Goal: Task Accomplishment & Management: Use online tool/utility

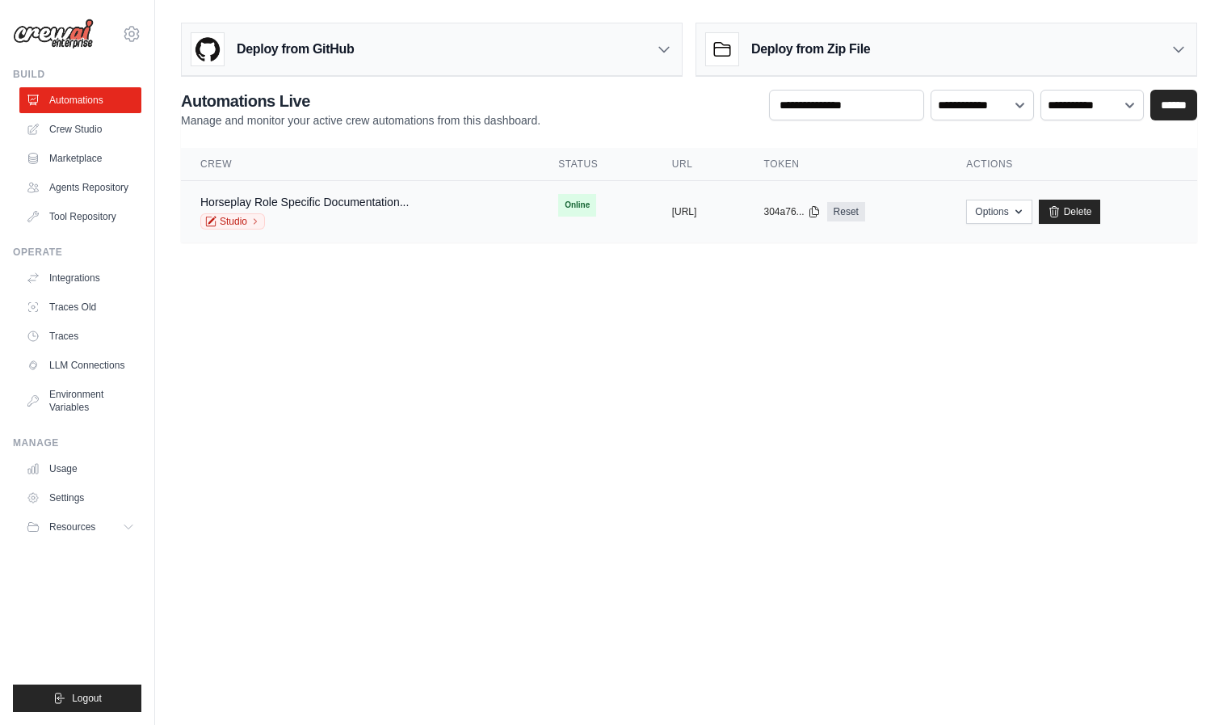
click at [405, 224] on div "Studio" at bounding box center [304, 221] width 208 height 16
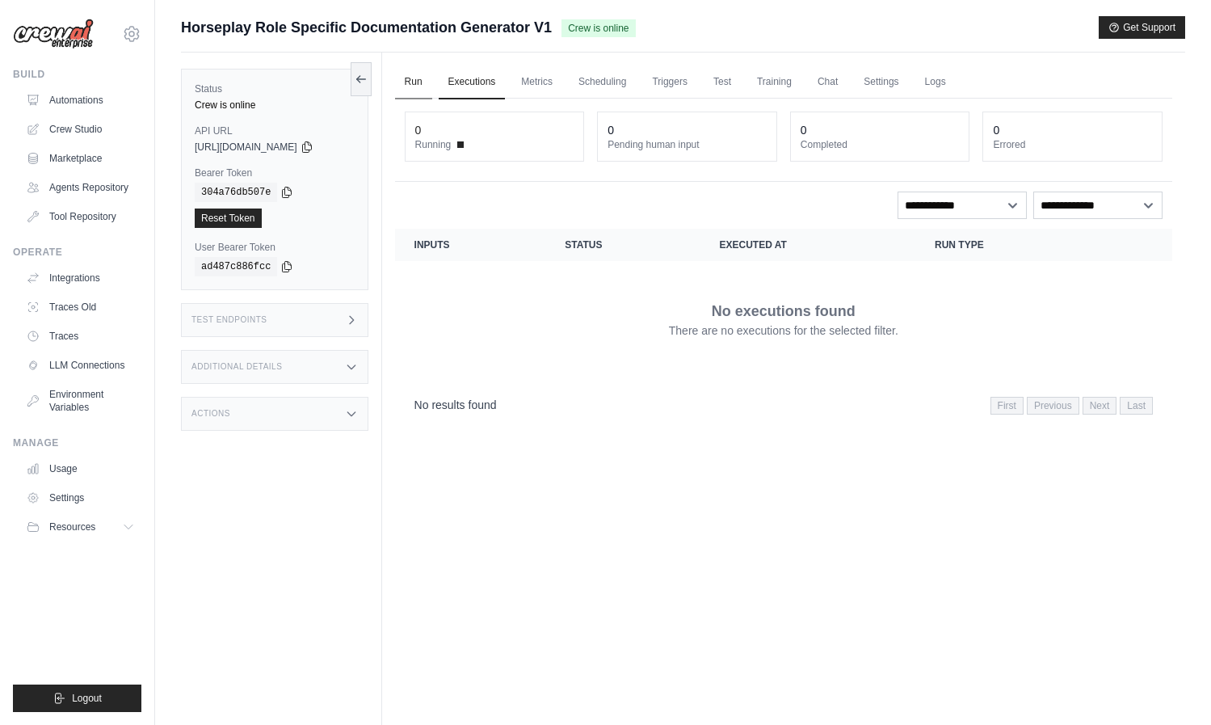
click at [422, 87] on link "Run" at bounding box center [413, 82] width 37 height 34
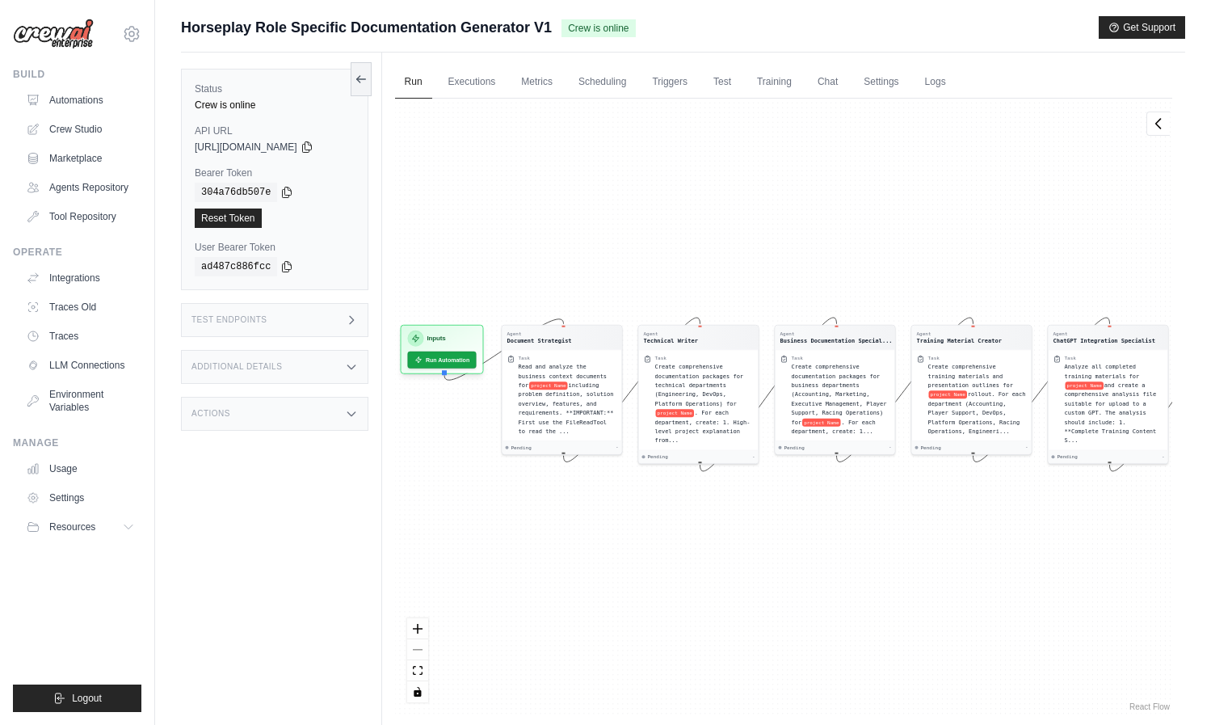
drag, startPoint x: 574, startPoint y: 262, endPoint x: 699, endPoint y: 250, distance: 125.0
click at [699, 250] on div "Agent Document Strategist Task Read and analyze the business context documents …" at bounding box center [783, 406] width 777 height 615
click at [447, 359] on button "Run Automation" at bounding box center [441, 356] width 72 height 18
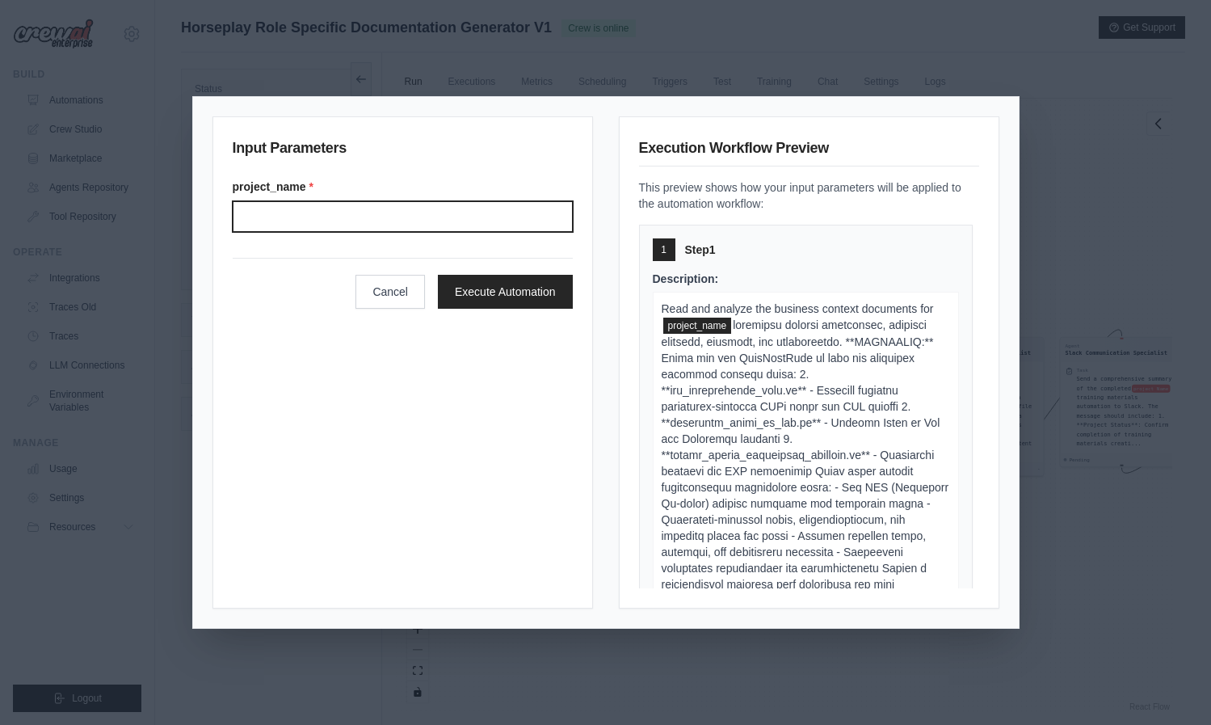
click at [357, 225] on input "Project name" at bounding box center [403, 216] width 340 height 31
type input "**********"
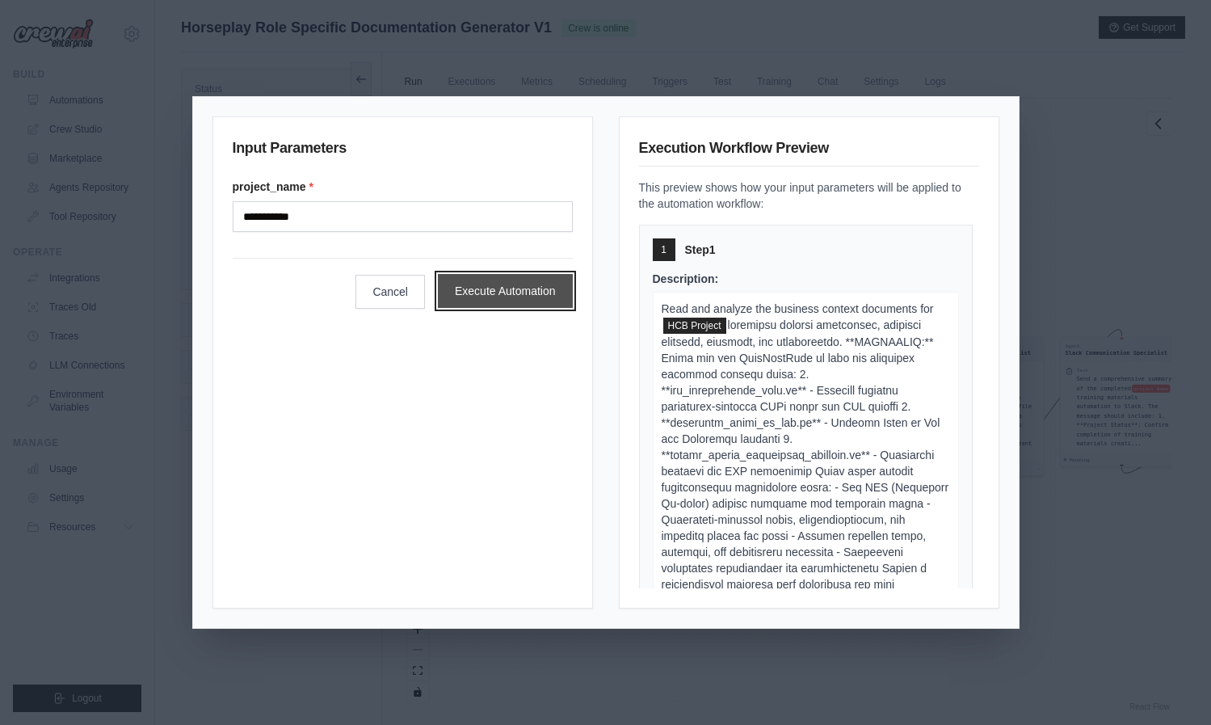
click at [487, 284] on button "Execute Automation" at bounding box center [505, 291] width 135 height 34
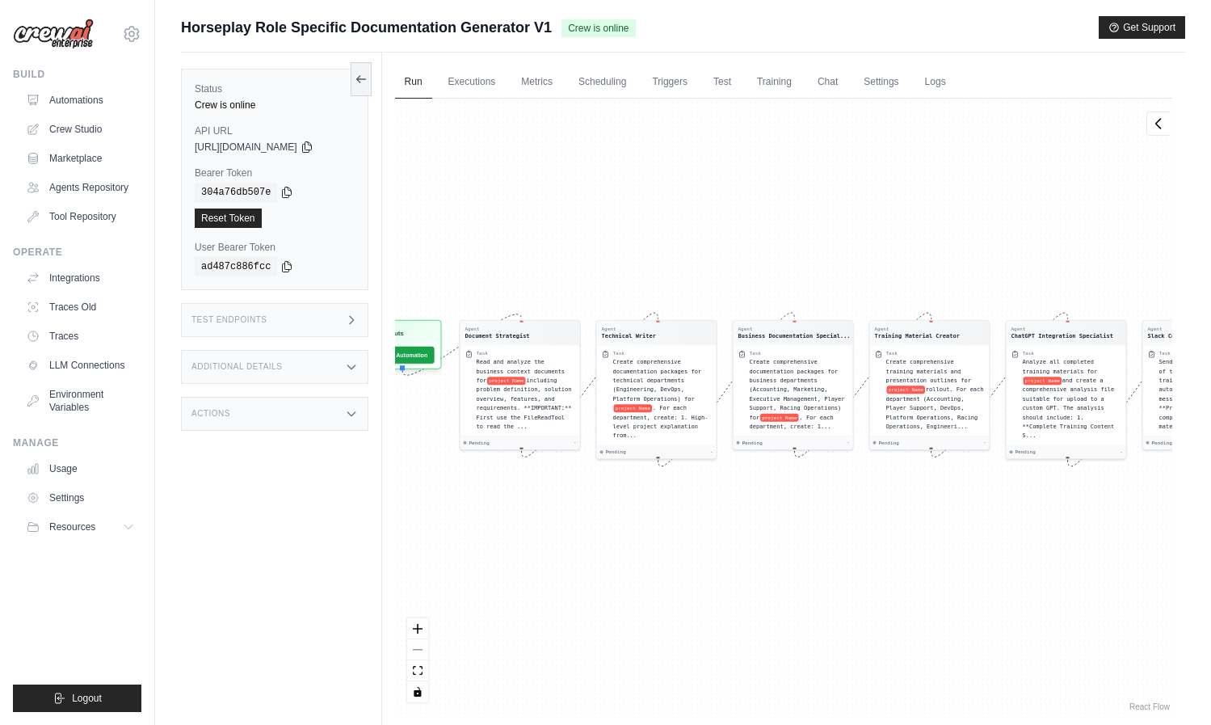
drag, startPoint x: 620, startPoint y: 259, endPoint x: 653, endPoint y: 248, distance: 35.0
click at [653, 248] on div "Agent Document Strategist Task Read and analyze the business context documents …" at bounding box center [783, 406] width 777 height 615
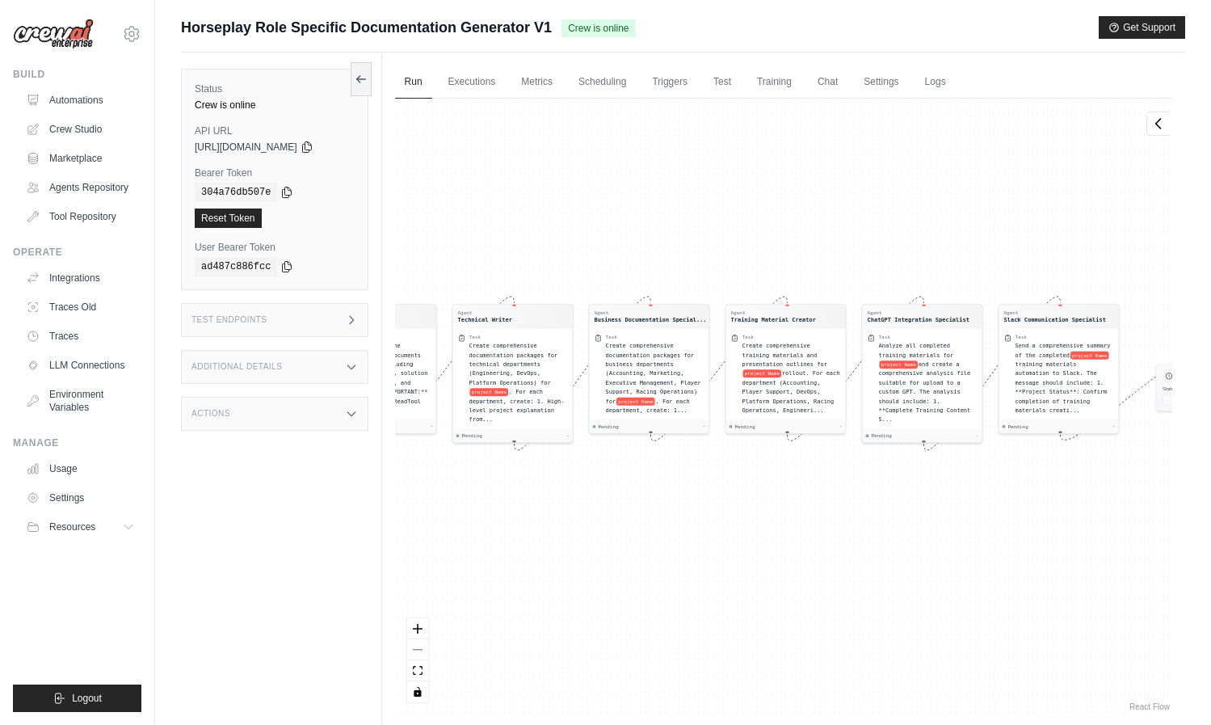
drag, startPoint x: 799, startPoint y: 515, endPoint x: 657, endPoint y: 498, distance: 143.2
click at [655, 498] on div "Agent Document Strategist Task Read and analyze the business context documents …" at bounding box center [783, 406] width 777 height 615
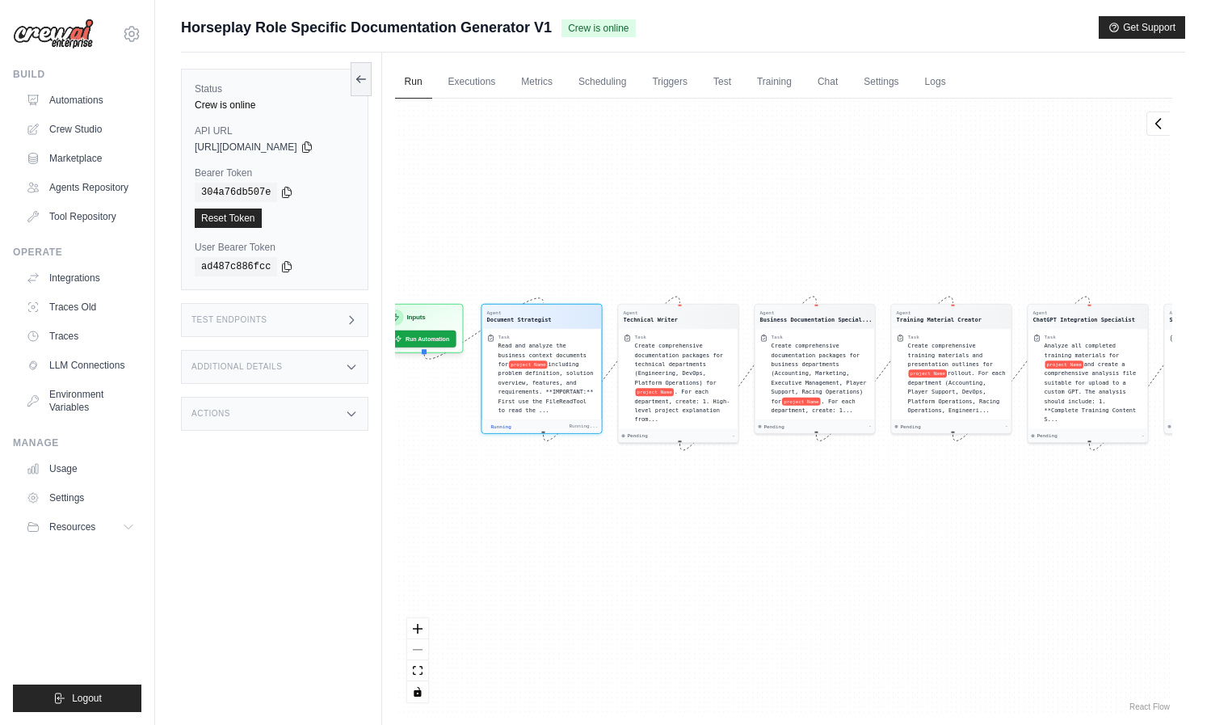
drag, startPoint x: 778, startPoint y: 514, endPoint x: 695, endPoint y: 444, distance: 108.4
click at [695, 444] on div "Agent Document Strategist Task Read and analyze the business context documents …" at bounding box center [783, 406] width 777 height 615
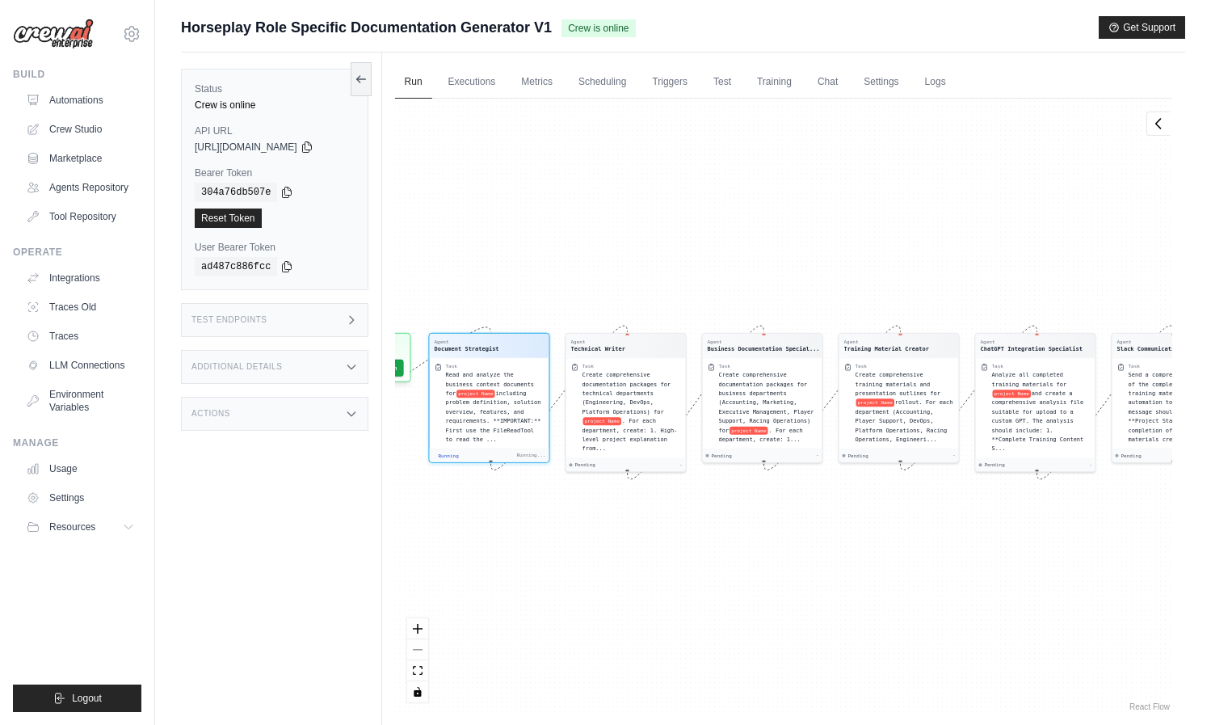
drag, startPoint x: 611, startPoint y: 542, endPoint x: 671, endPoint y: 536, distance: 60.0
click at [671, 536] on div "Agent Document Strategist Task Read and analyze the business context documents …" at bounding box center [783, 406] width 777 height 615
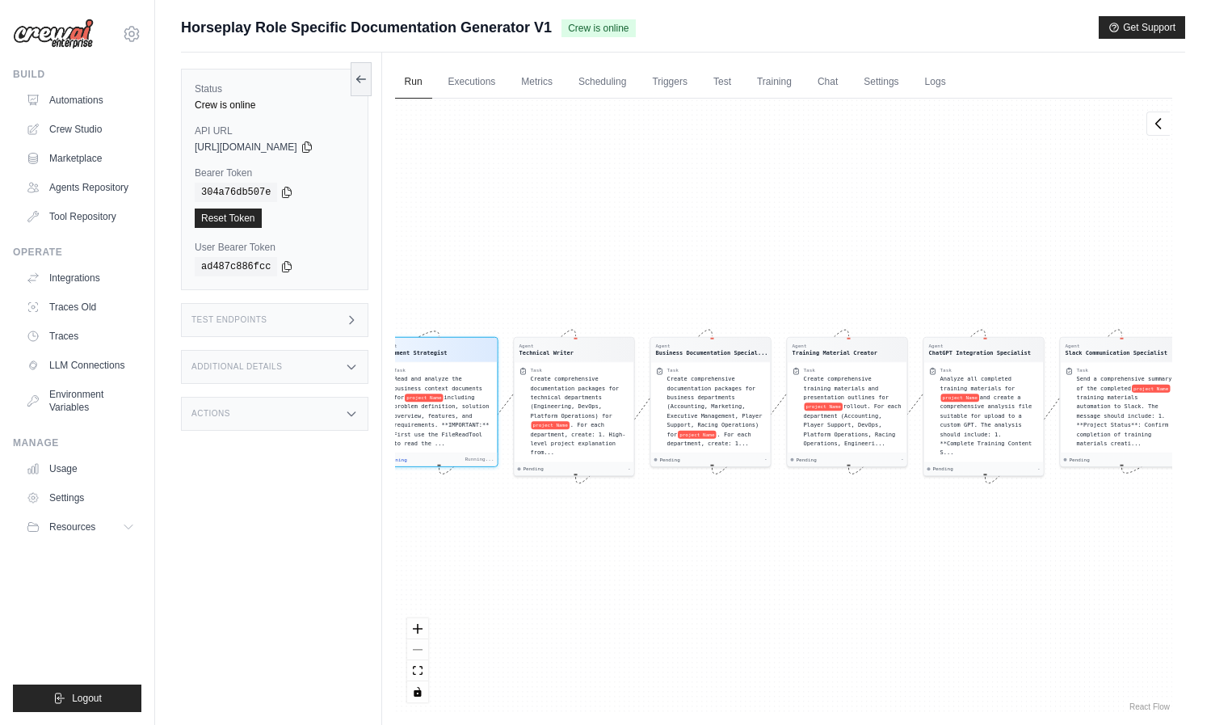
click at [413, 25] on span "Horseplay Role Specific Documentation Generator V1" at bounding box center [366, 27] width 371 height 23
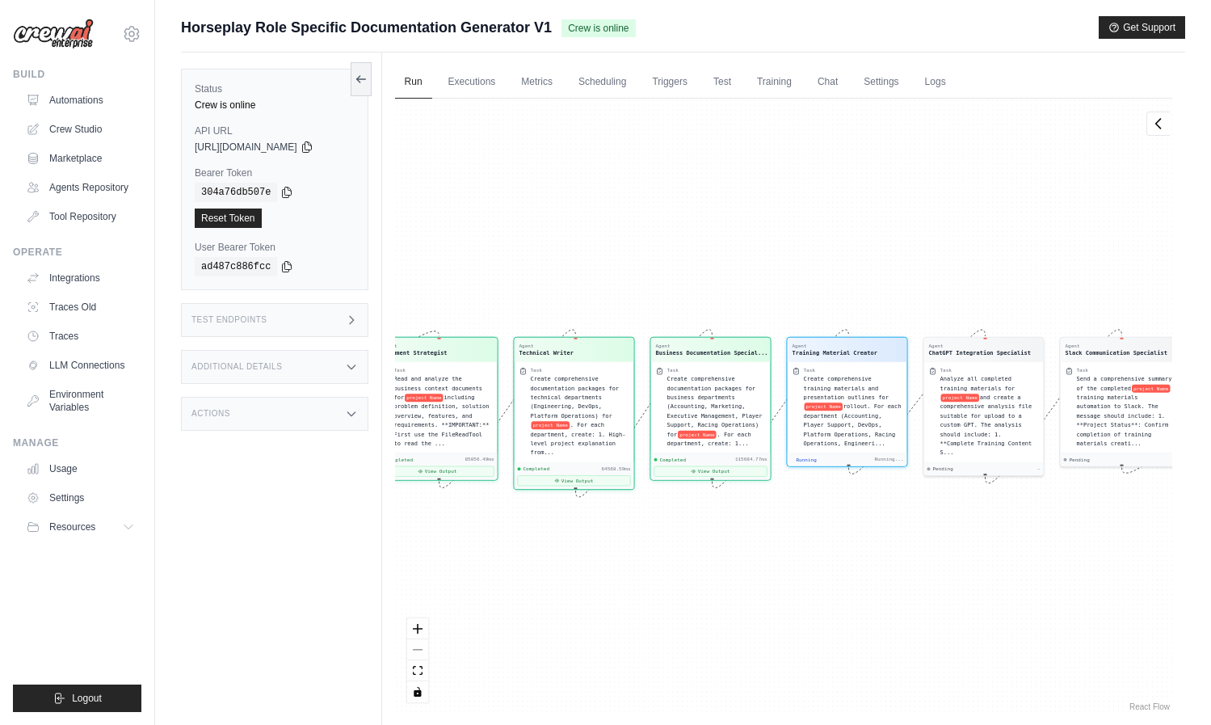
scroll to position [578, 0]
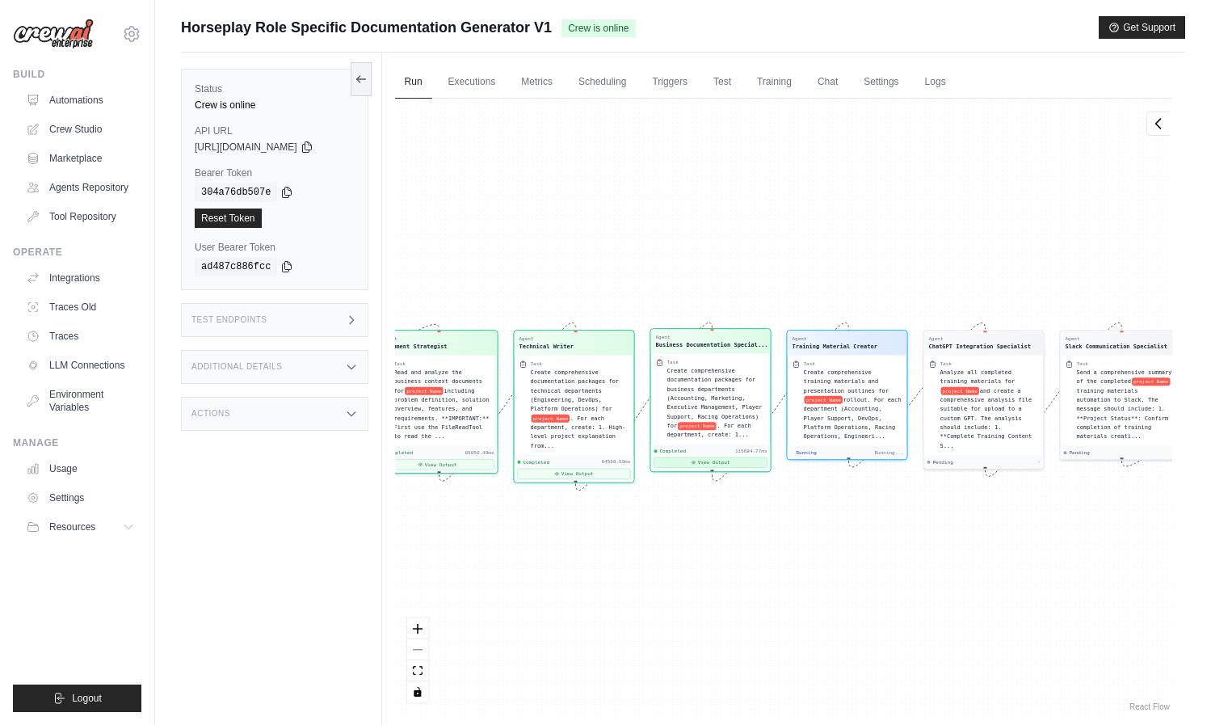
click at [698, 460] on button "View Output" at bounding box center [709, 462] width 113 height 11
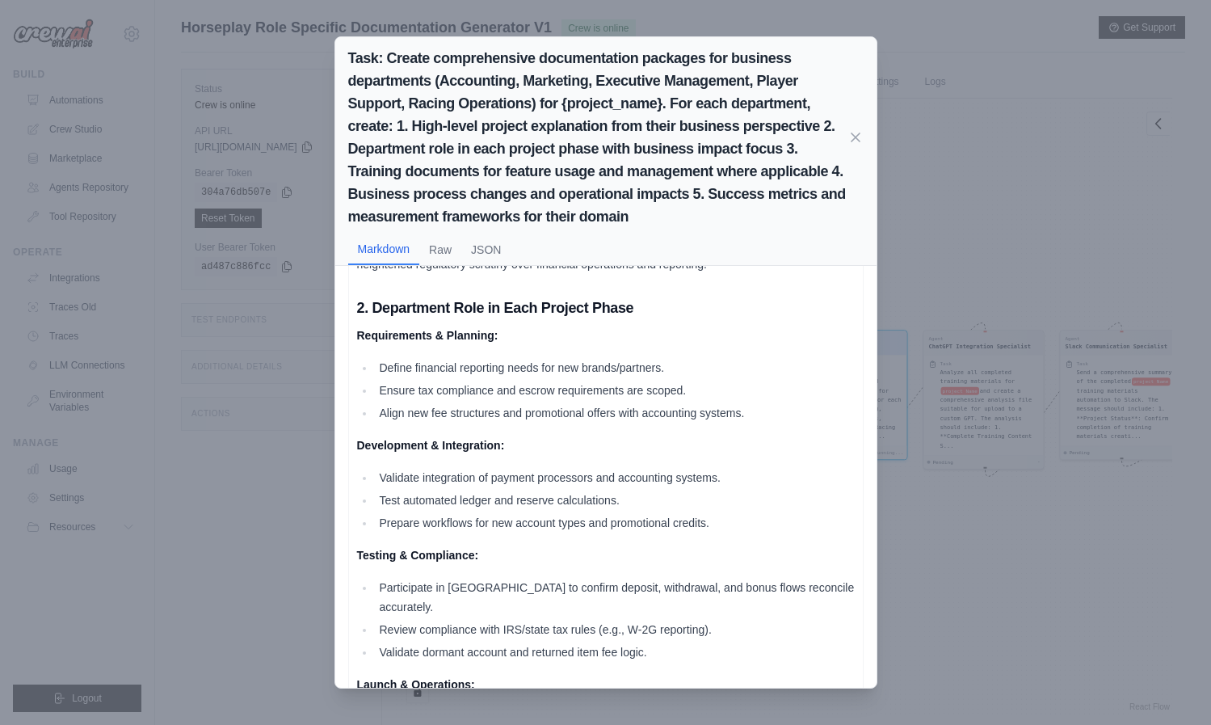
scroll to position [368, 0]
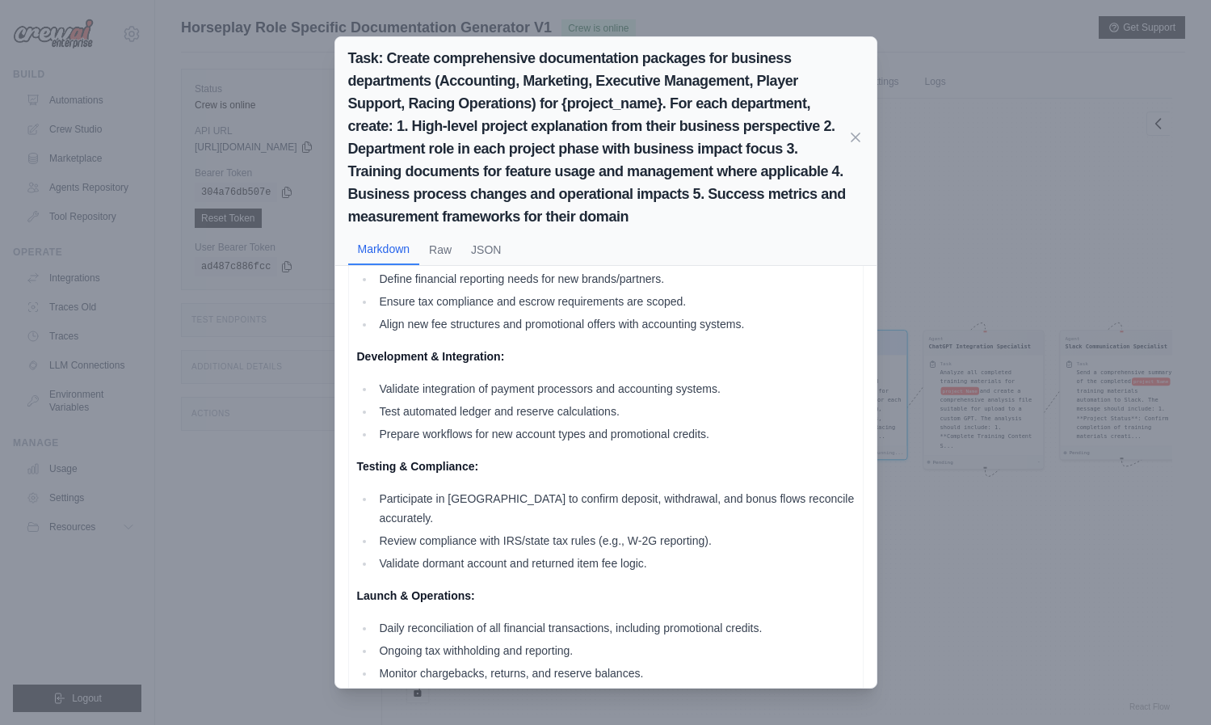
click at [958, 518] on div "Task: Create comprehensive documentation packages for business departments (Acc…" at bounding box center [605, 362] width 1211 height 725
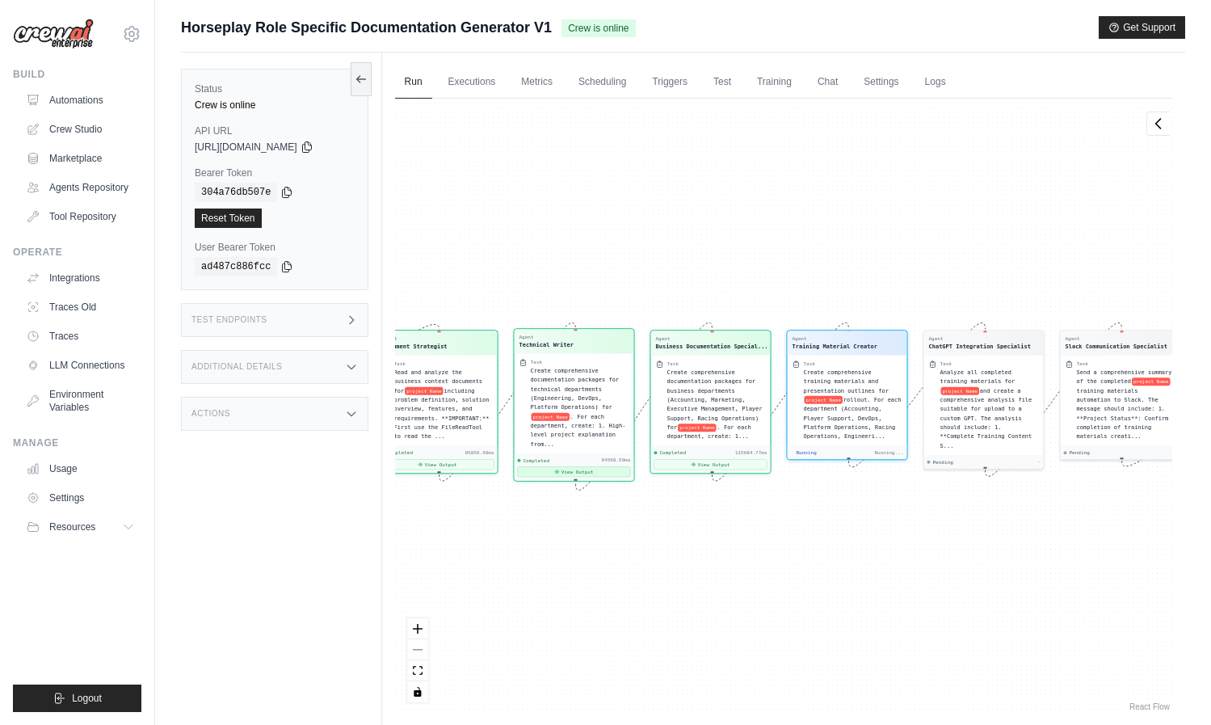
click at [596, 471] on button "View Output" at bounding box center [573, 471] width 113 height 11
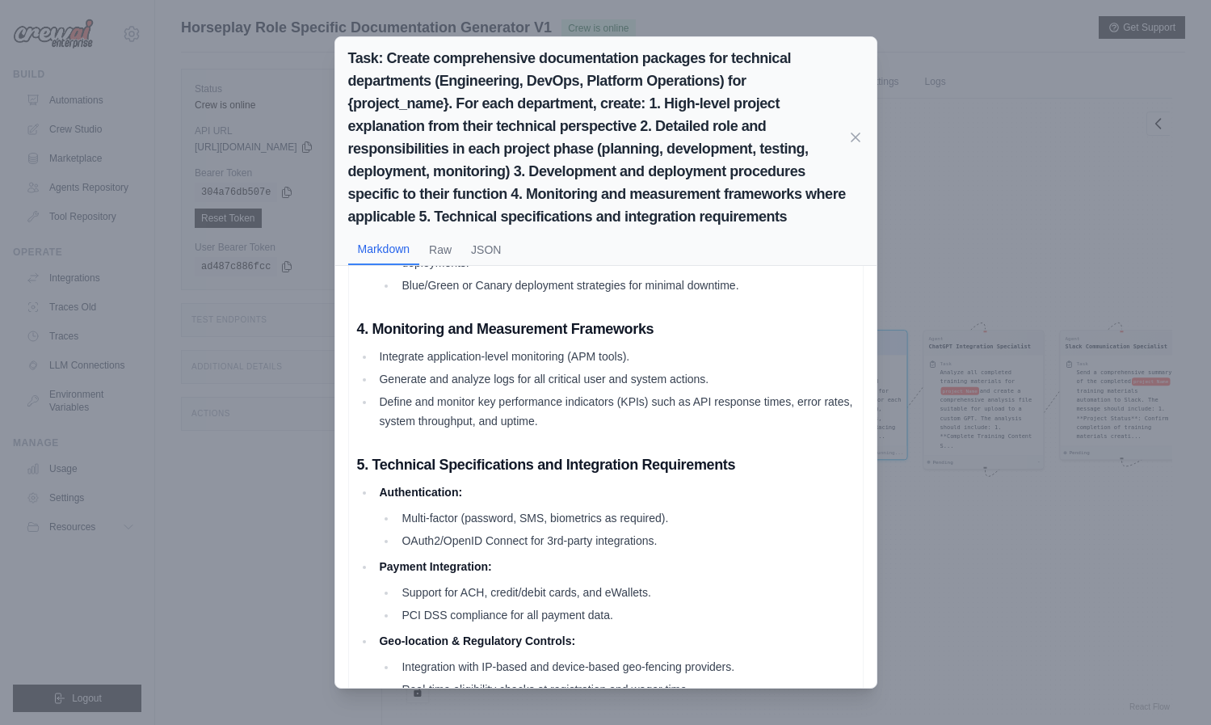
scroll to position [1459, 0]
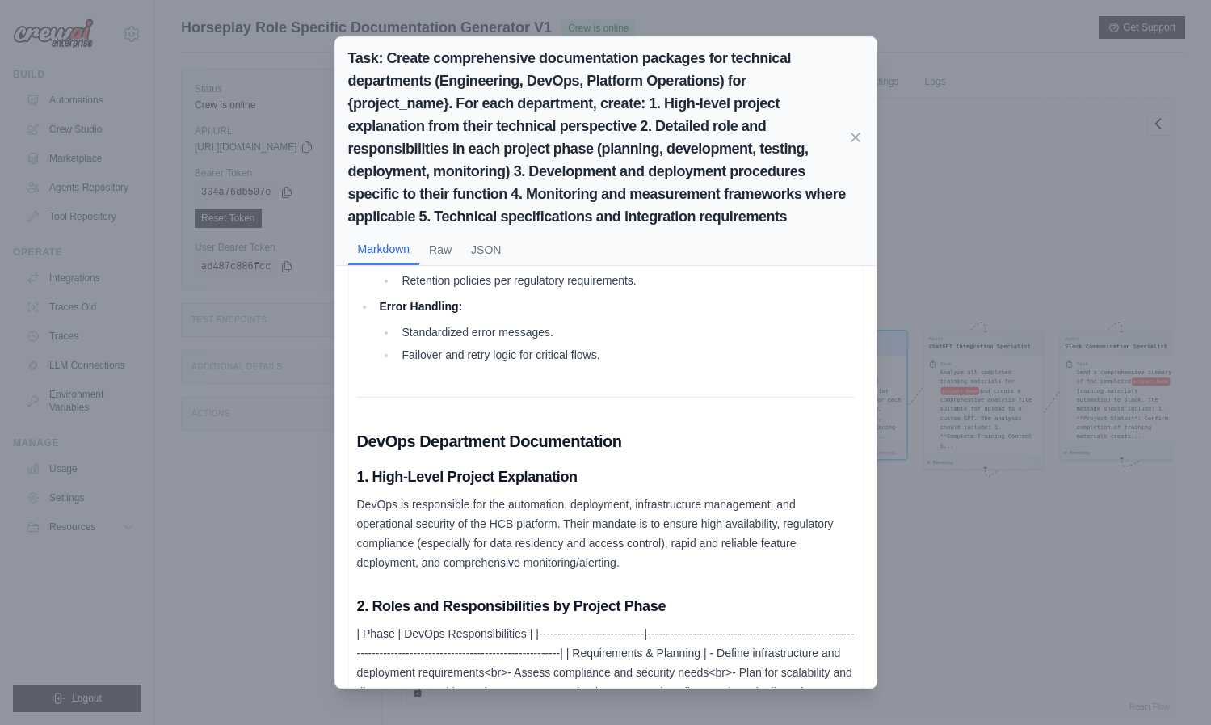
click at [1005, 575] on div "Task: Create comprehensive documentation packages for technical departments (En…" at bounding box center [605, 362] width 1211 height 725
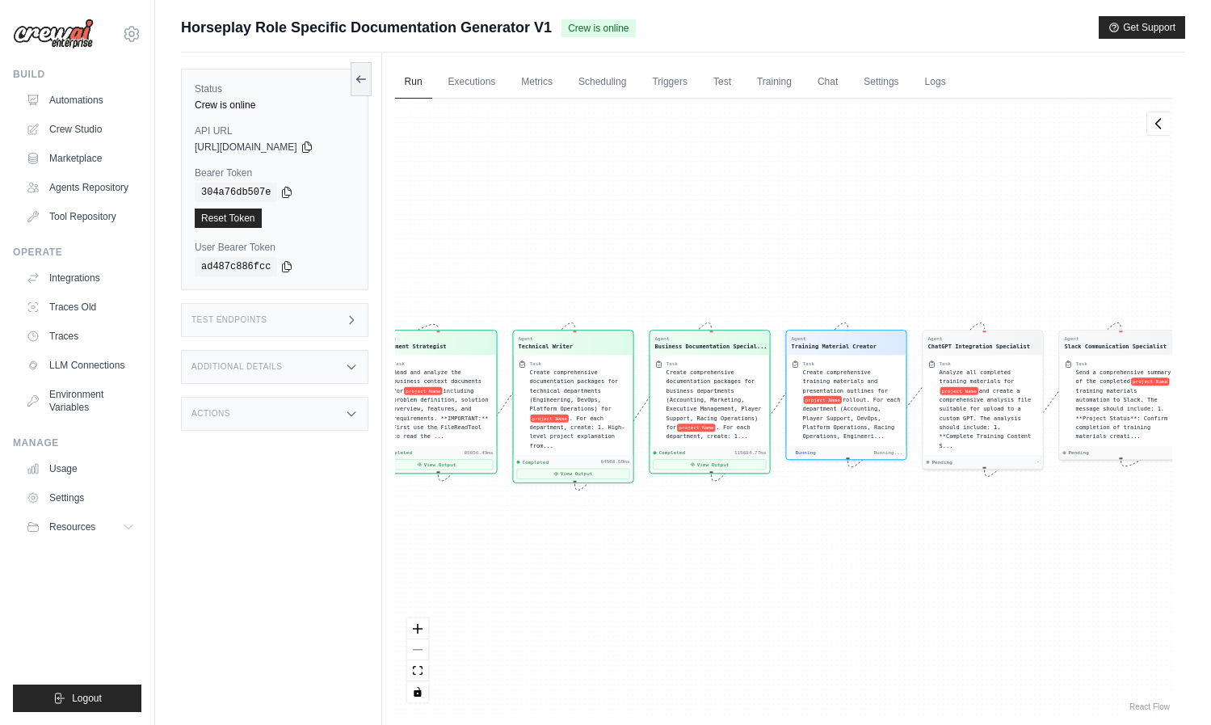
drag, startPoint x: 914, startPoint y: 586, endPoint x: 892, endPoint y: 581, distance: 23.3
click at [892, 581] on div "Agent Document Strategist Task Read and analyze the business context documents …" at bounding box center [783, 406] width 777 height 615
click at [729, 463] on button "View Output" at bounding box center [709, 462] width 113 height 11
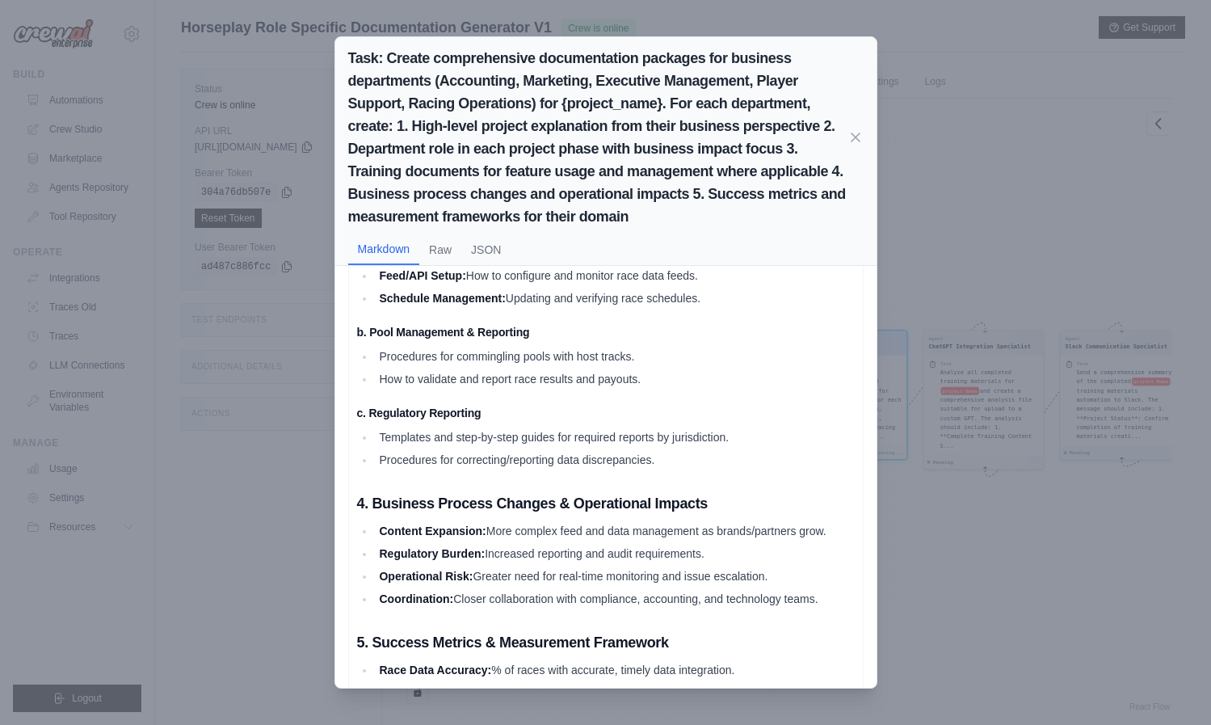
scroll to position [6372, 0]
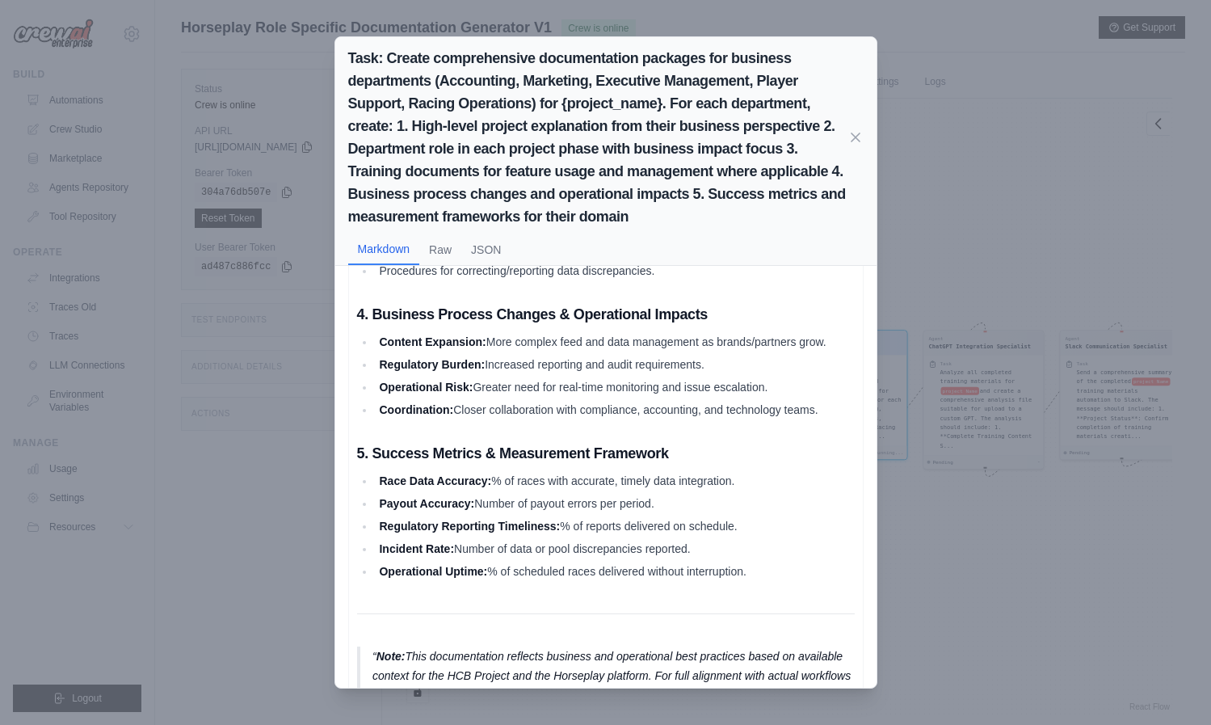
click at [1027, 533] on div "Task: Create comprehensive documentation packages for business departments (Acc…" at bounding box center [605, 362] width 1211 height 725
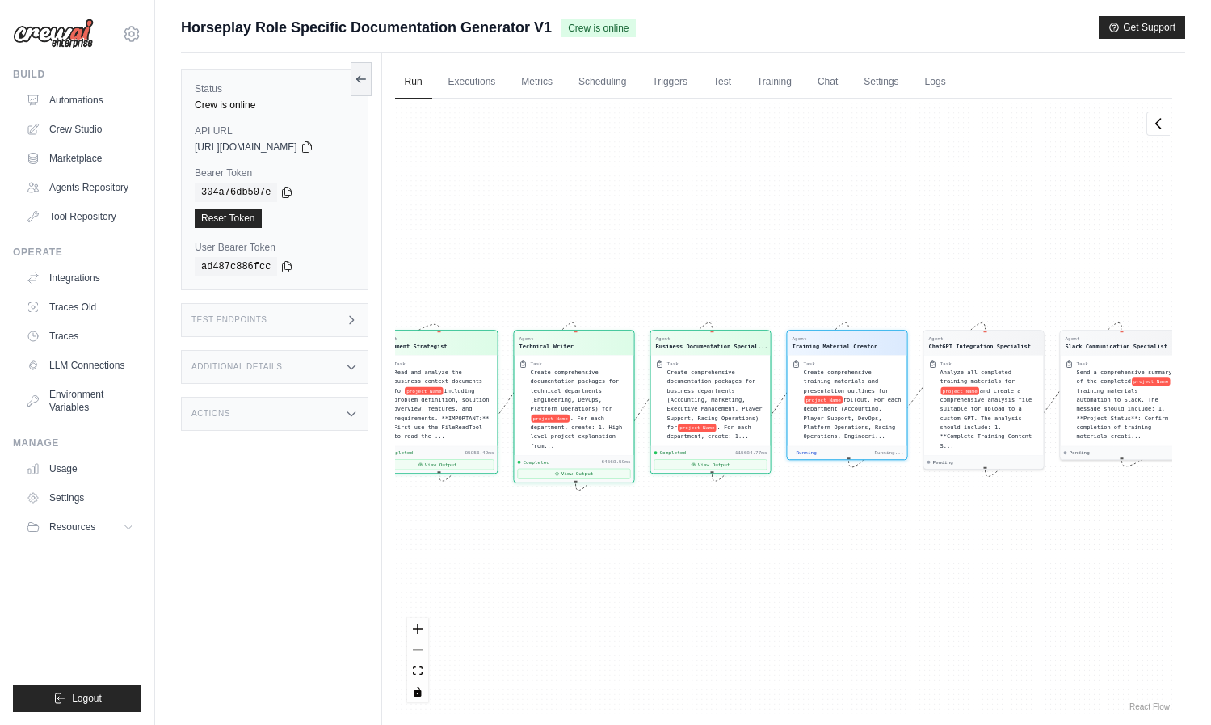
drag, startPoint x: 1025, startPoint y: 531, endPoint x: 823, endPoint y: 482, distance: 207.9
click at [823, 482] on div "Agent Document Strategist Task Read and analyze the business context documents …" at bounding box center [783, 406] width 777 height 615
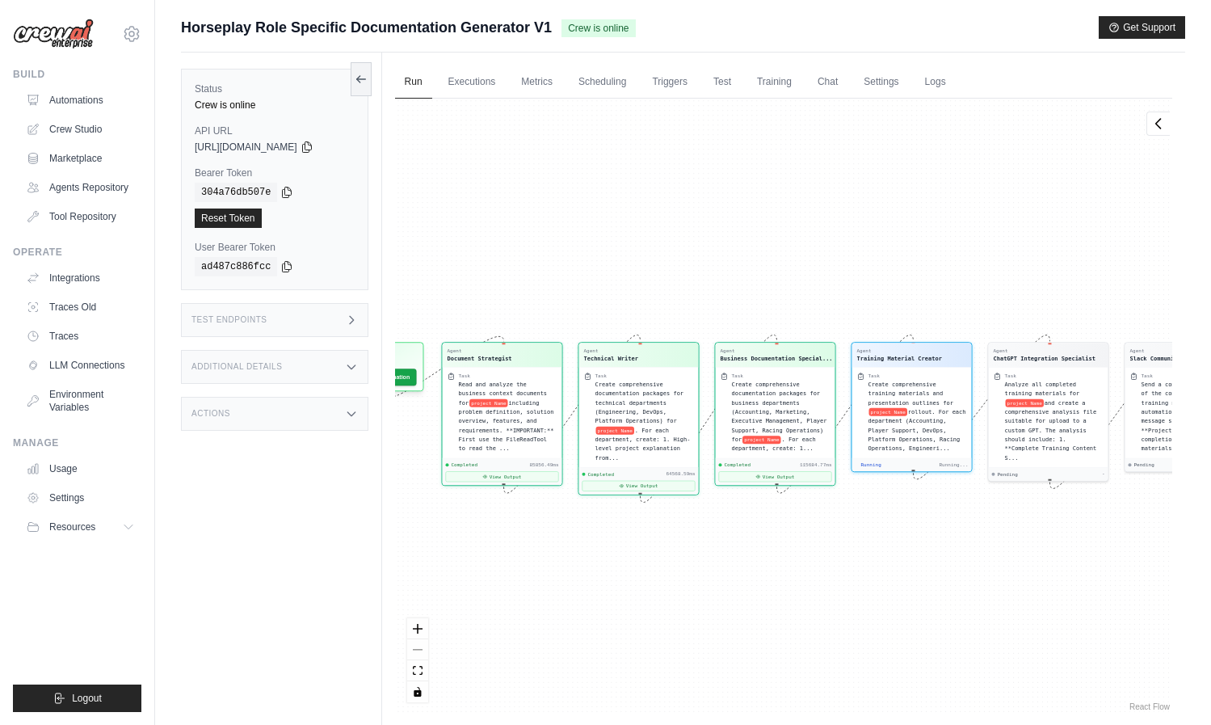
drag, startPoint x: 774, startPoint y: 544, endPoint x: 832, endPoint y: 555, distance: 59.2
click at [832, 555] on div "Agent Document Strategist Task Read and analyze the business context documents …" at bounding box center [783, 406] width 777 height 615
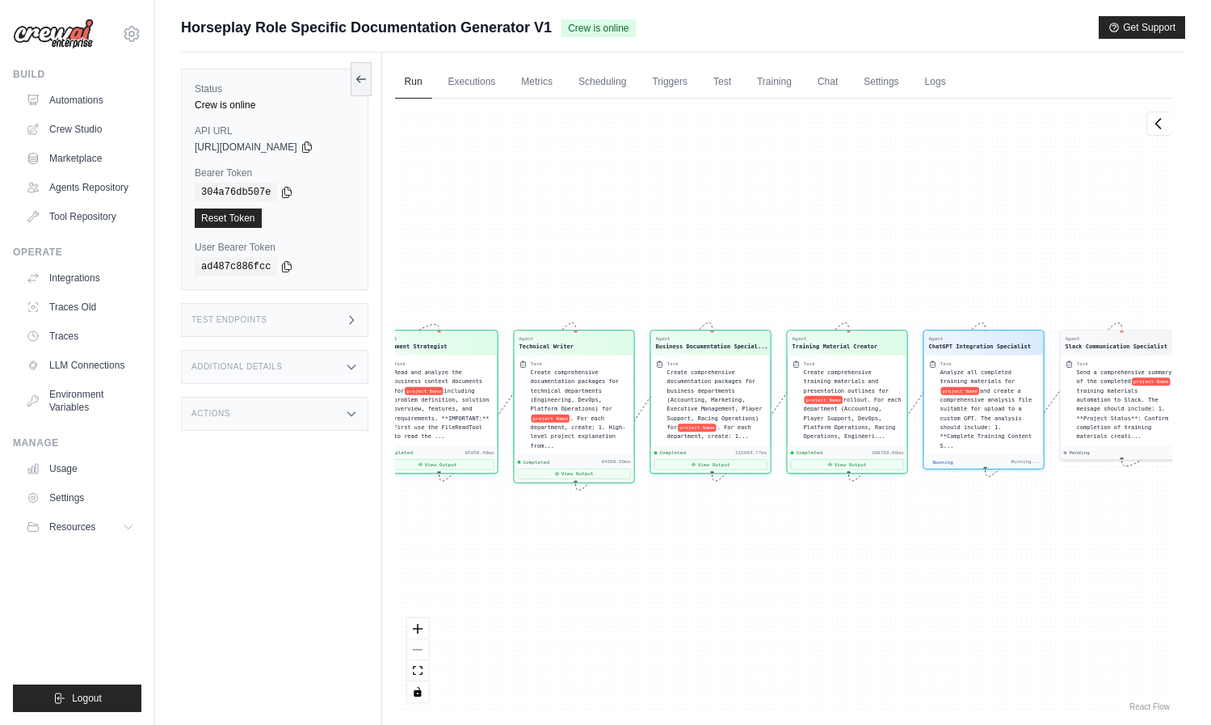
scroll to position [805, 0]
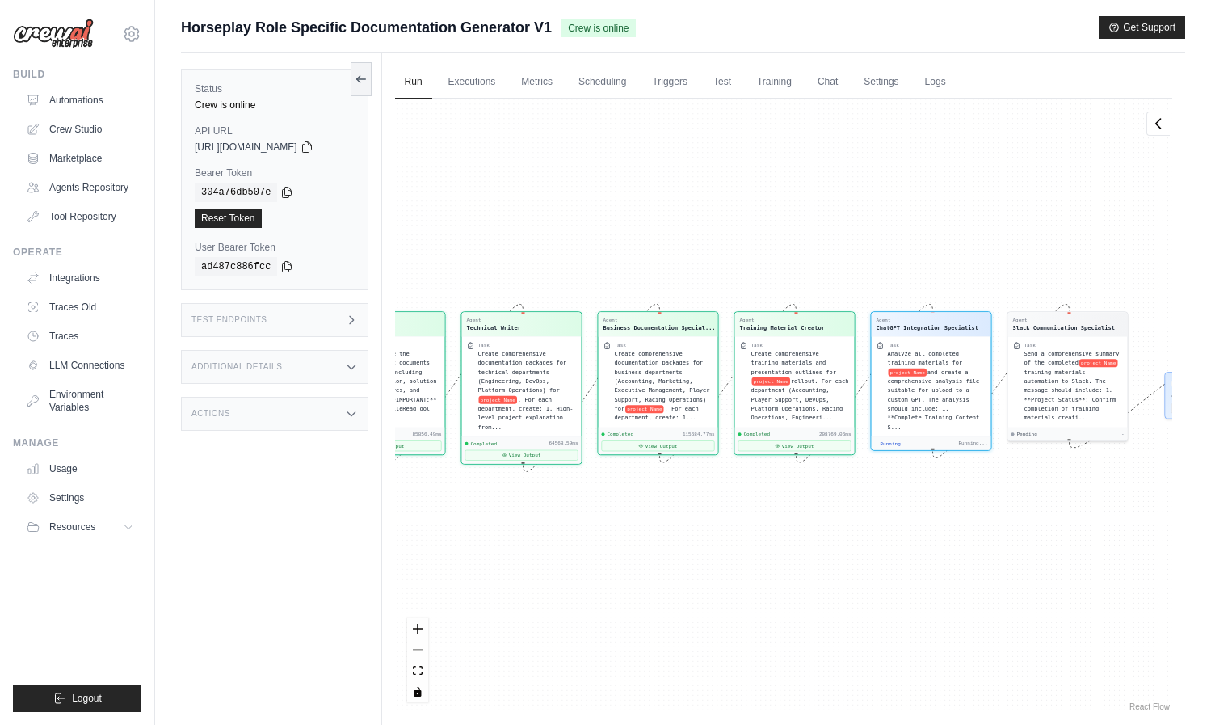
click at [859, 514] on div "Agent Document Strategist Task Read and analyze the business context documents …" at bounding box center [783, 406] width 777 height 615
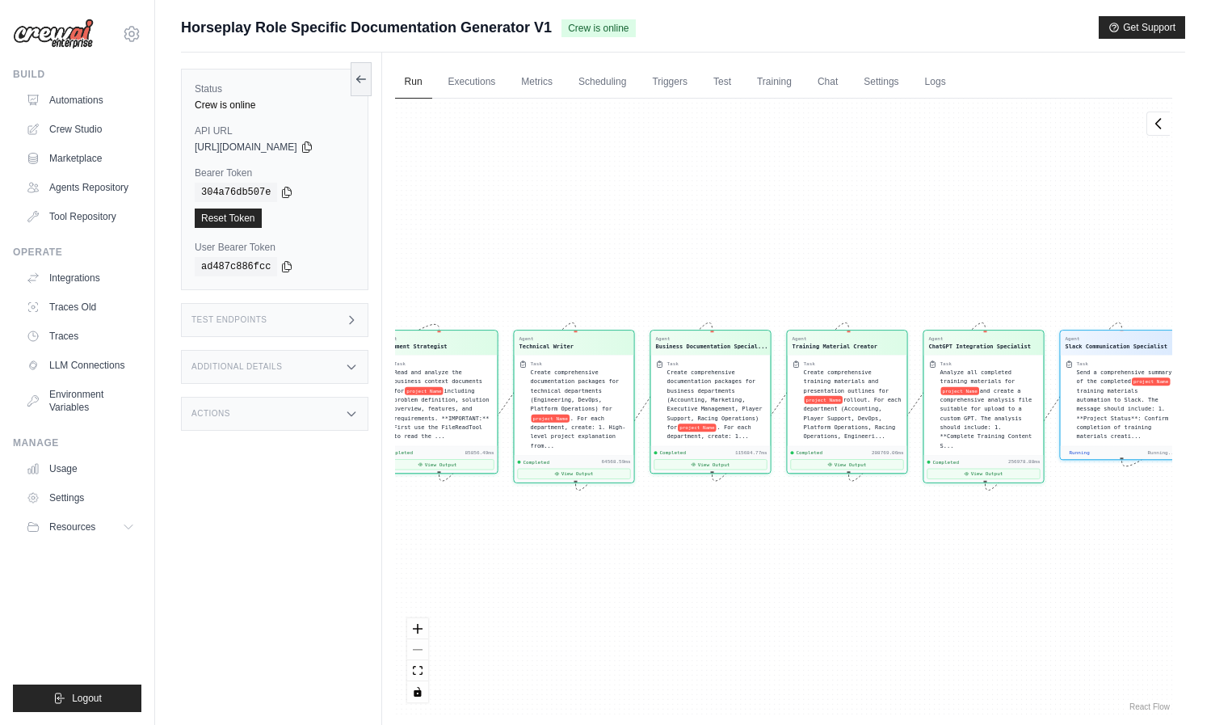
scroll to position [1019, 0]
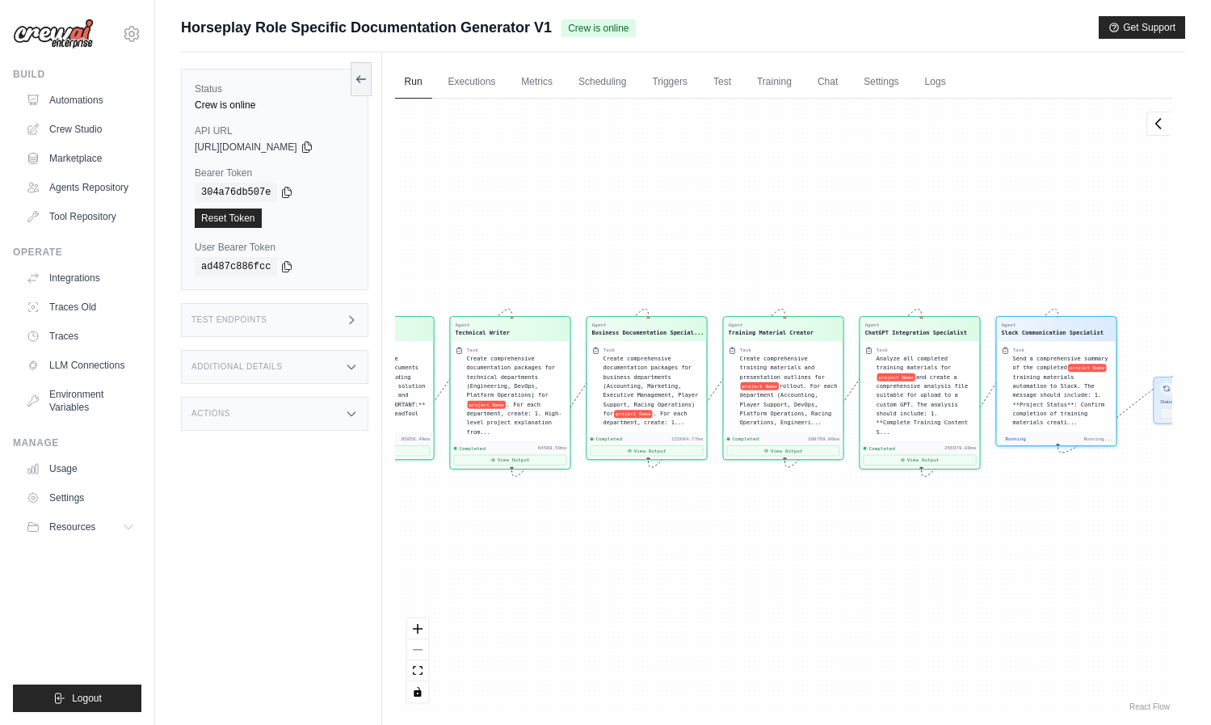
drag, startPoint x: 843, startPoint y: 249, endPoint x: 813, endPoint y: 241, distance: 31.7
click at [810, 242] on div "Agent Document Strategist Task Read and analyze the business context documents …" at bounding box center [783, 406] width 777 height 615
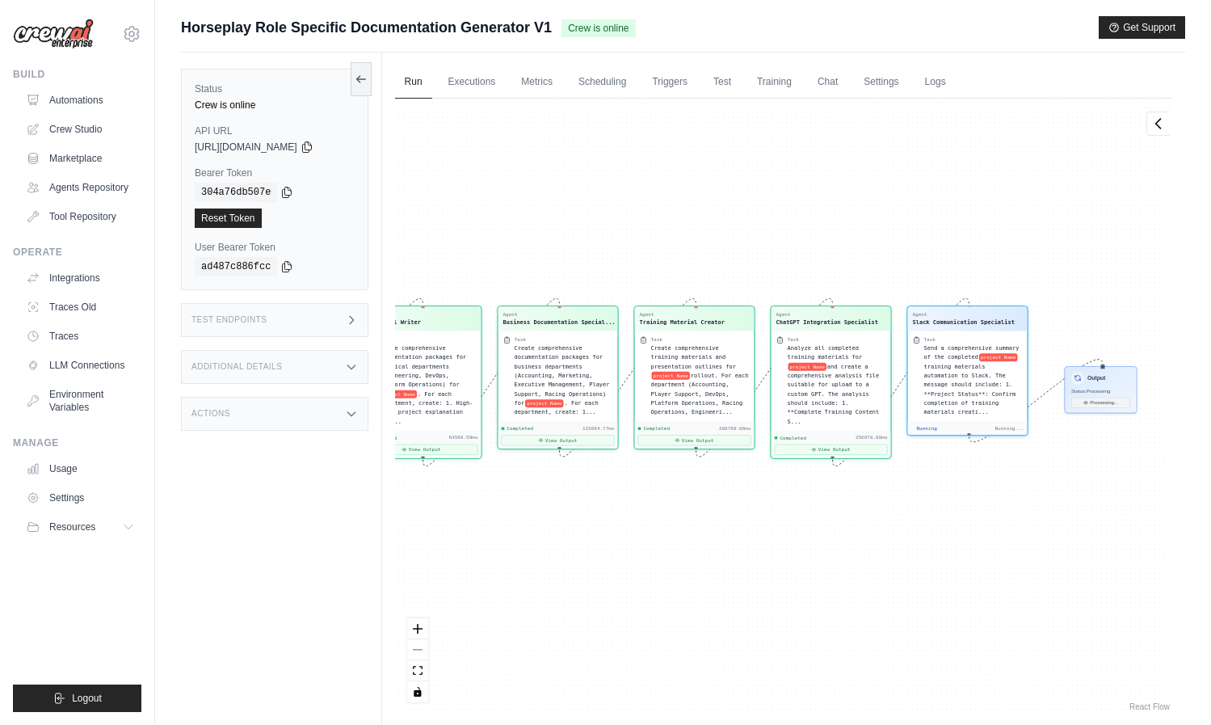
drag, startPoint x: 815, startPoint y: 245, endPoint x: 642, endPoint y: 222, distance: 174.3
click at [642, 222] on div "Agent Document Strategist Task Read and analyze the business context documents …" at bounding box center [783, 406] width 777 height 615
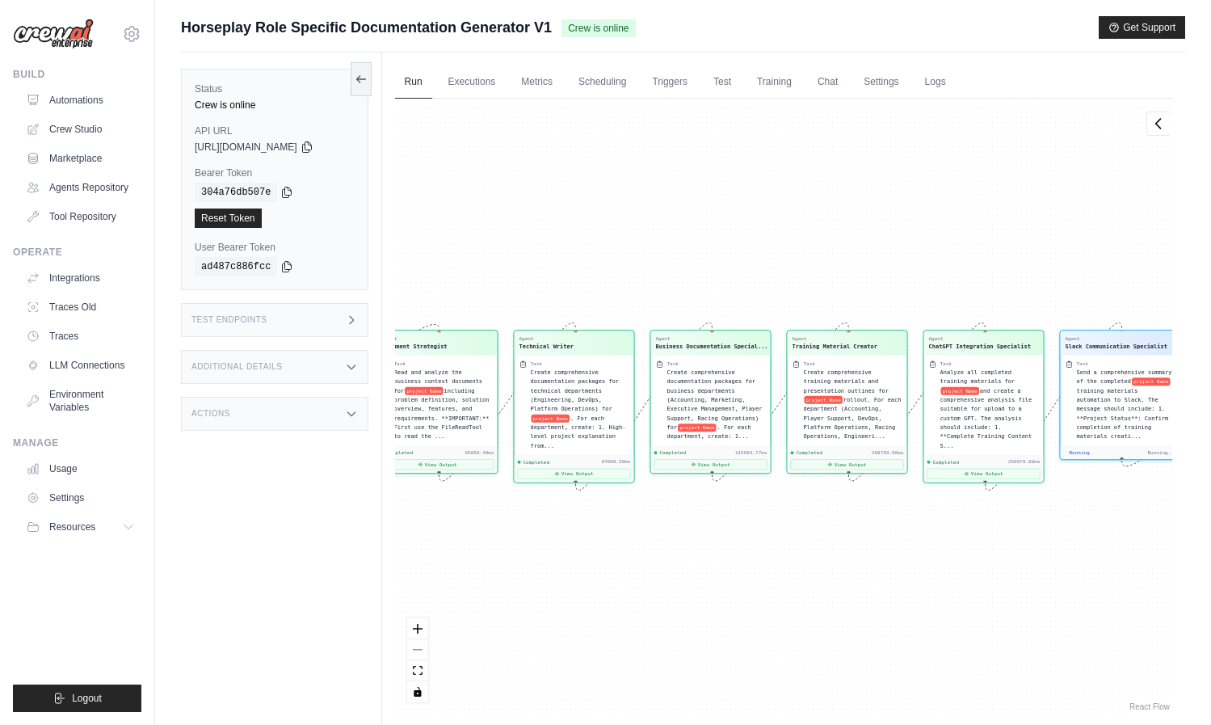
scroll to position [1078, 0]
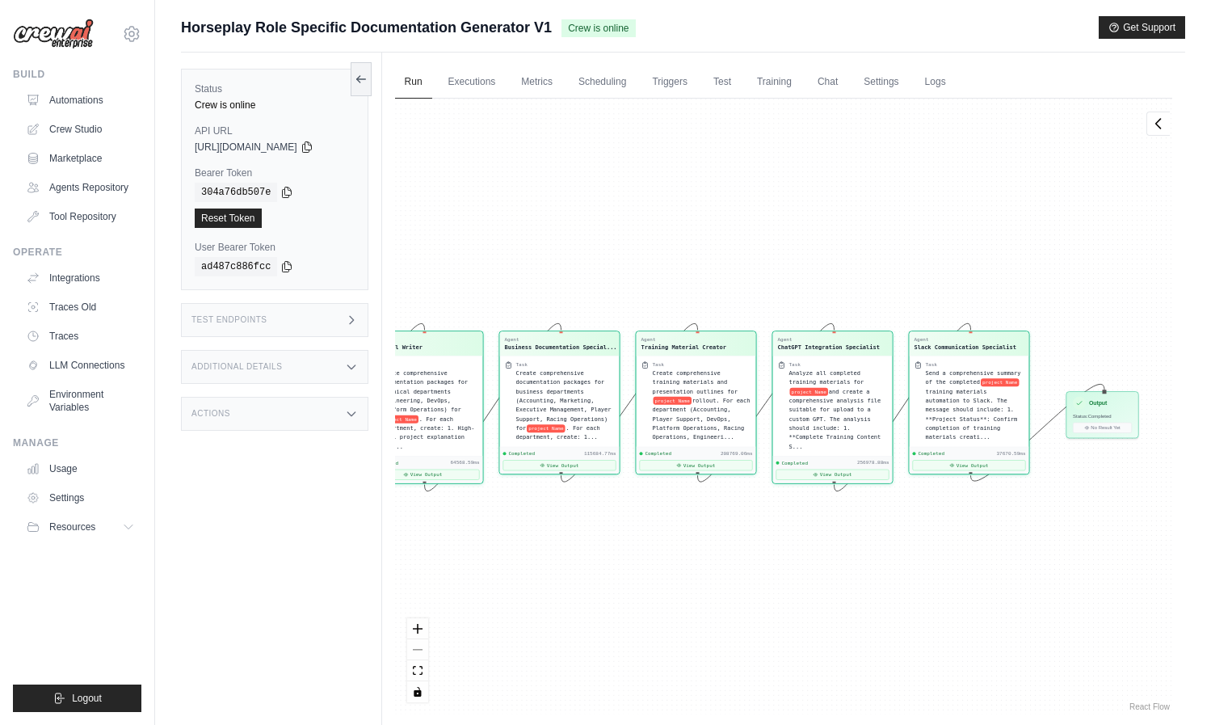
drag, startPoint x: 903, startPoint y: 250, endPoint x: 752, endPoint y: 250, distance: 151.0
click at [752, 250] on div "Agent Document Strategist Task Read and analyze the business context documents …" at bounding box center [783, 406] width 777 height 615
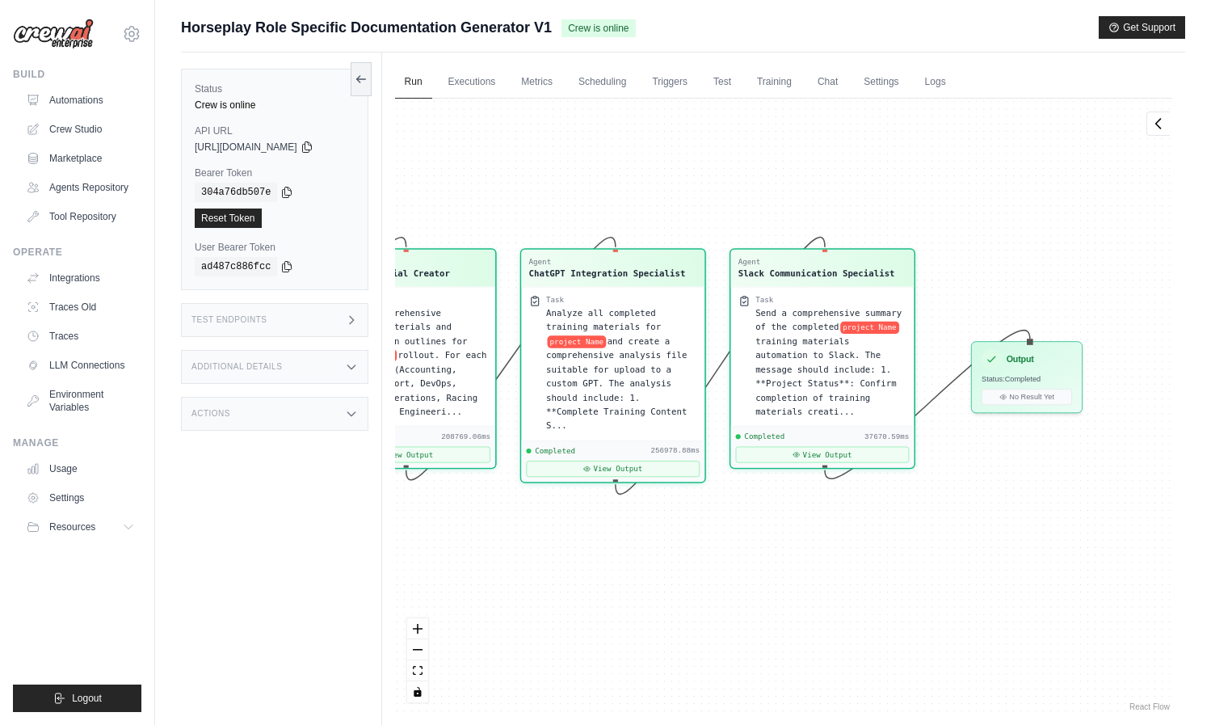
drag, startPoint x: 1053, startPoint y: 481, endPoint x: 1036, endPoint y: 477, distance: 17.3
click at [1037, 478] on div "Agent Document Strategist Task Read and analyze the business context documents …" at bounding box center [783, 406] width 777 height 615
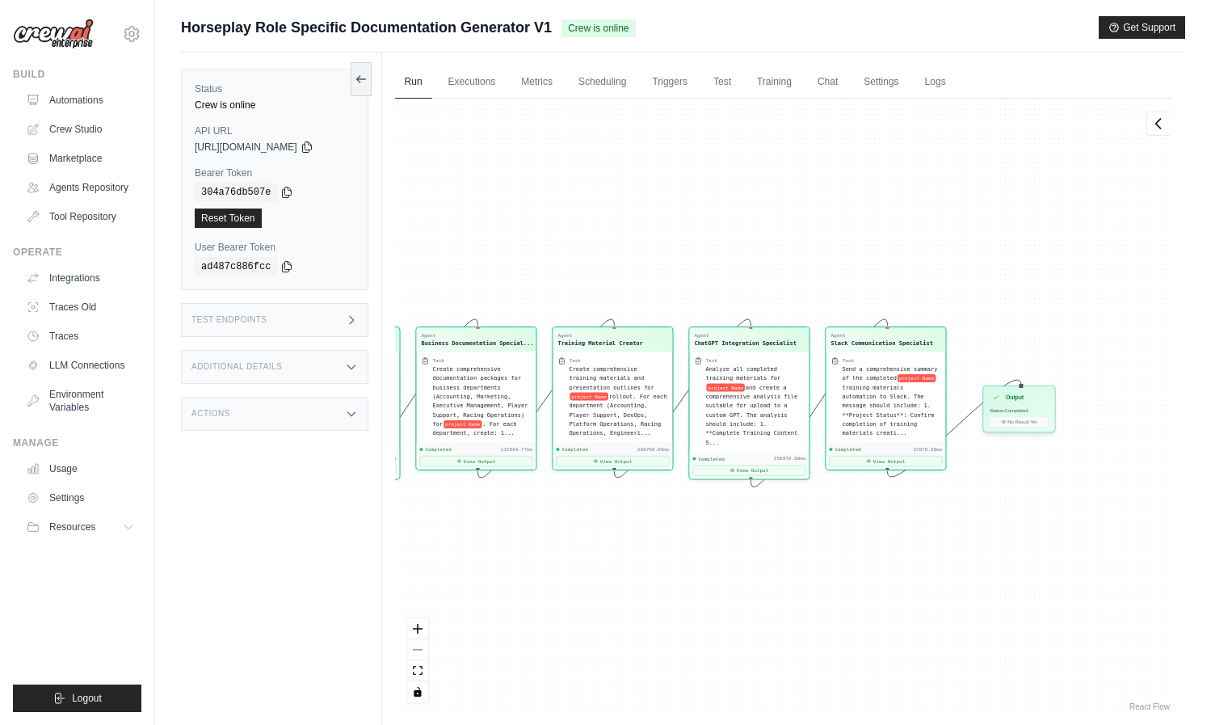
click at [1021, 399] on h3 "Output" at bounding box center [1015, 397] width 18 height 8
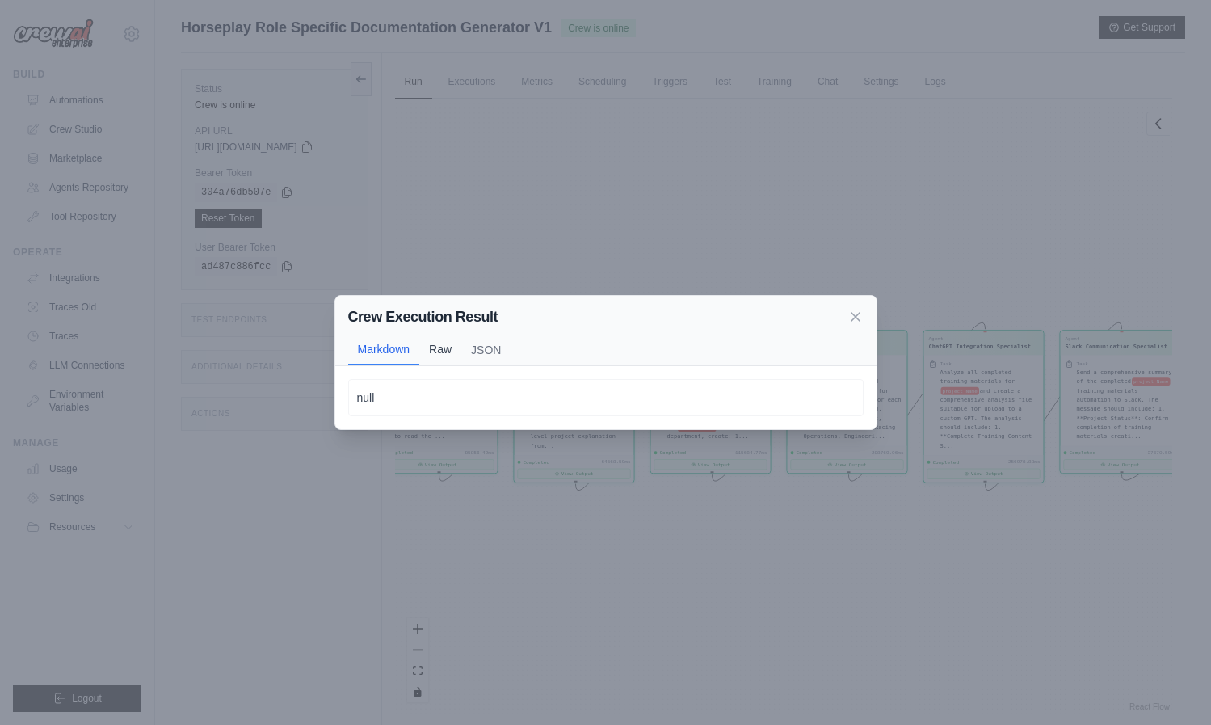
click at [422, 351] on button "Raw" at bounding box center [440, 349] width 42 height 31
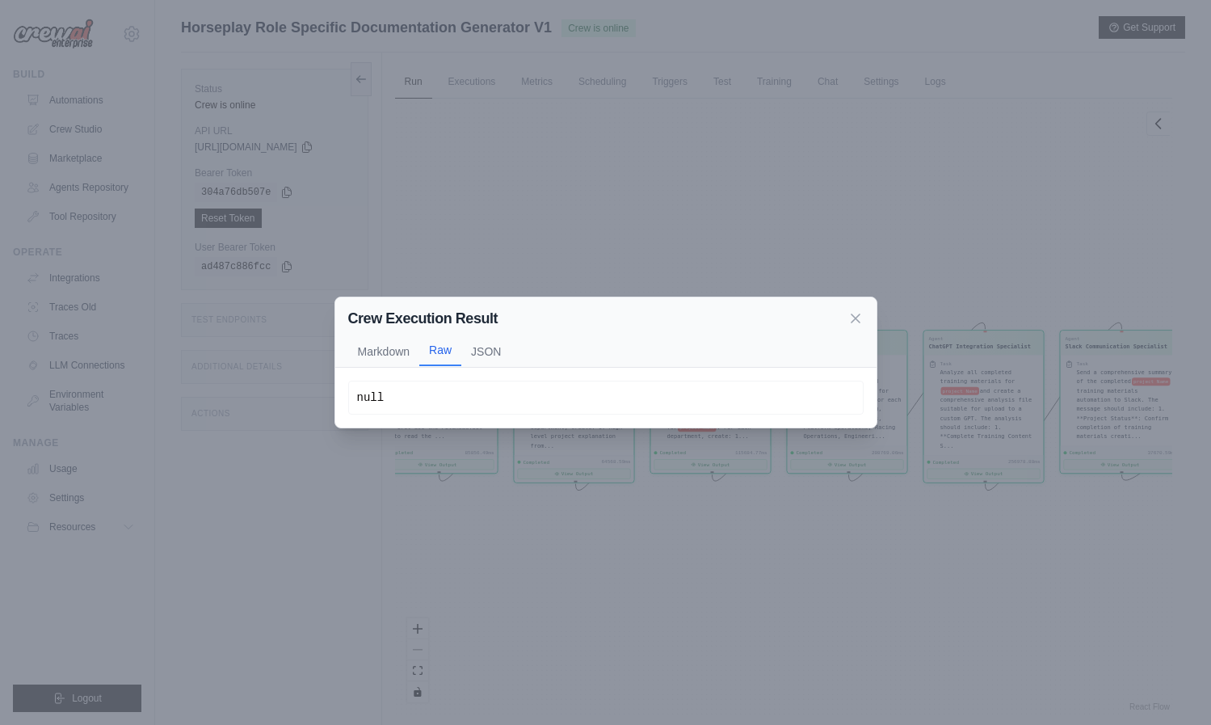
click at [454, 351] on button "Raw" at bounding box center [440, 350] width 42 height 31
click at [480, 353] on button "JSON" at bounding box center [485, 350] width 49 height 31
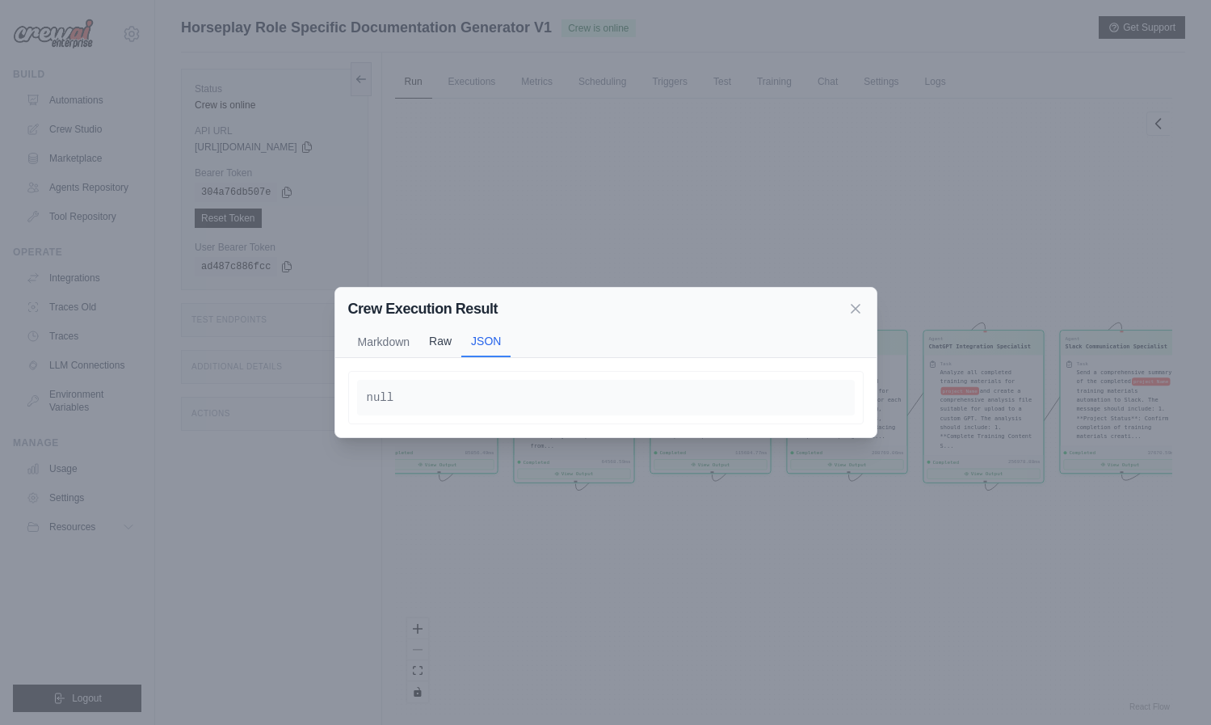
click at [423, 347] on button "Raw" at bounding box center [440, 341] width 42 height 31
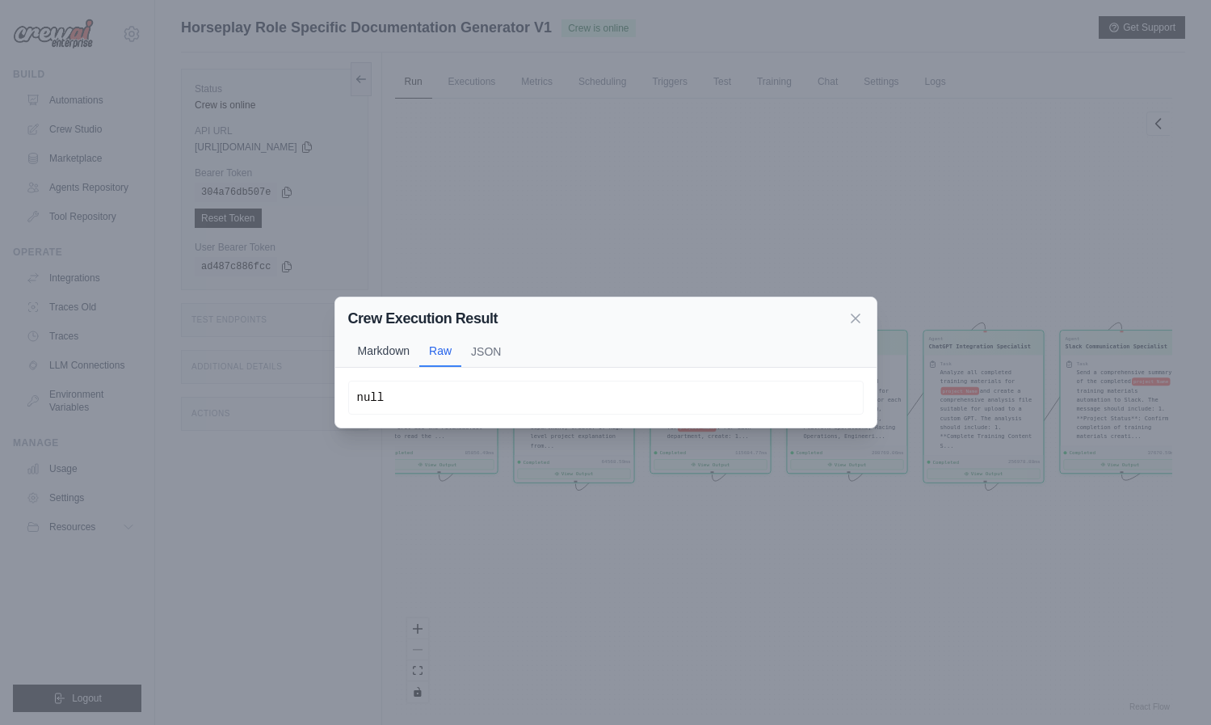
click at [389, 343] on button "Markdown" at bounding box center [384, 350] width 72 height 31
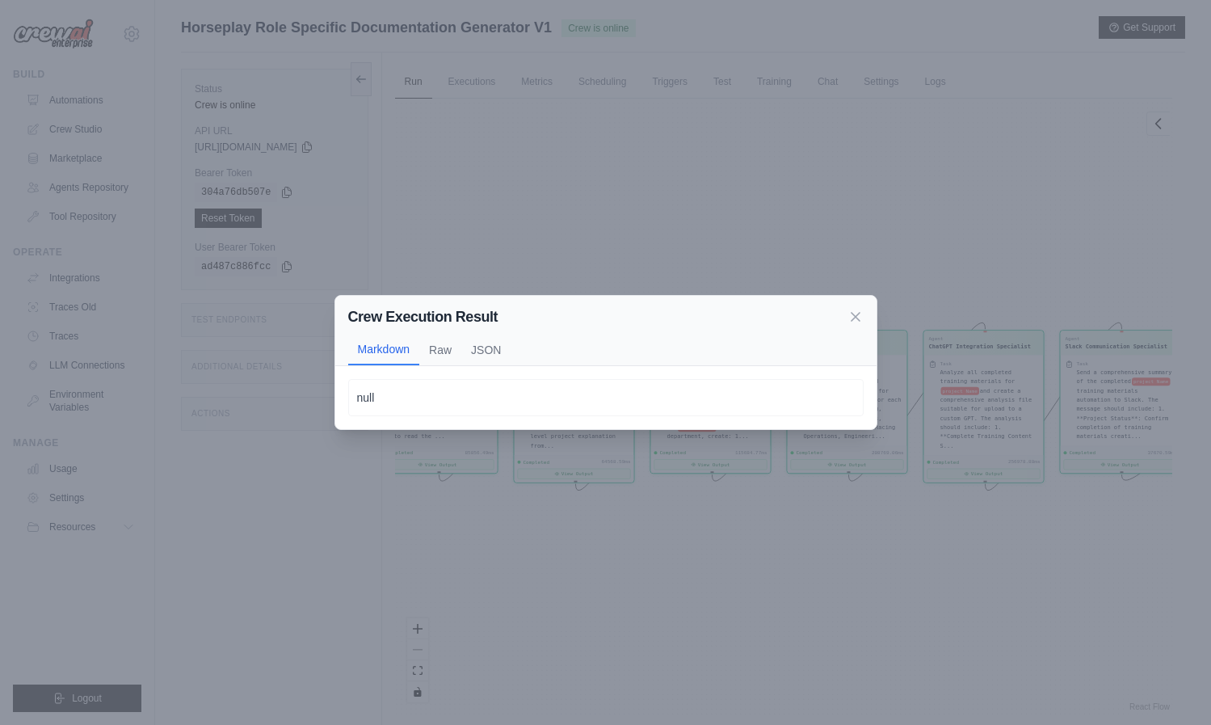
click at [848, 328] on div "Crew Execution Result Markdown Raw JSON" at bounding box center [605, 331] width 541 height 70
drag, startPoint x: 851, startPoint y: 314, endPoint x: 870, endPoint y: 357, distance: 47.0
click at [851, 314] on icon at bounding box center [855, 317] width 16 height 16
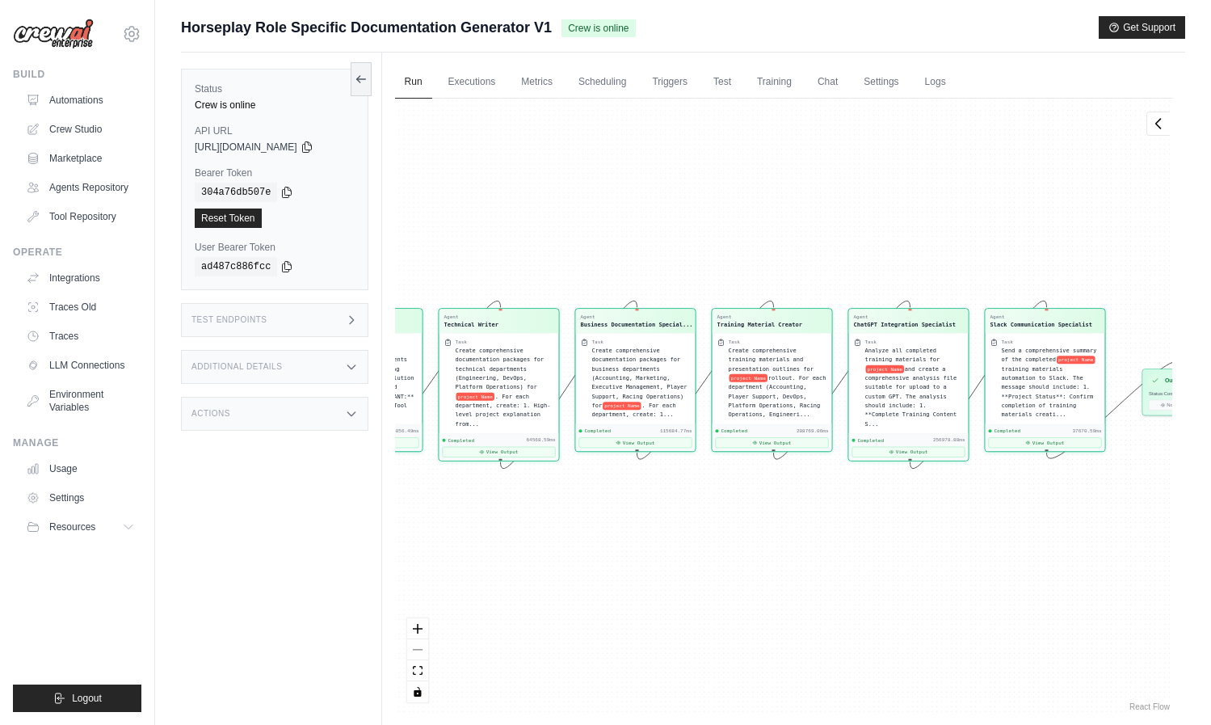
click at [854, 603] on div "Agent Document Strategist Task Read and analyze the business context documents …" at bounding box center [783, 406] width 777 height 615
click at [901, 449] on button "View Output" at bounding box center [907, 448] width 113 height 11
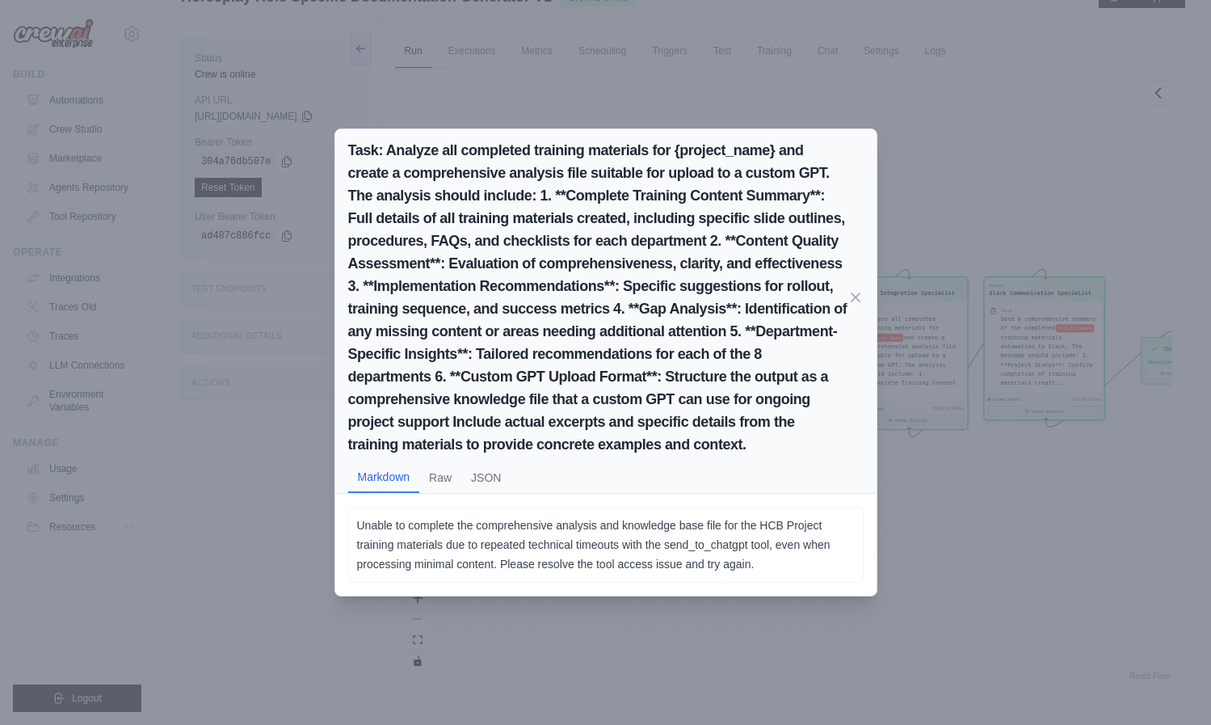
scroll to position [69, 0]
click at [860, 296] on icon at bounding box center [855, 297] width 16 height 16
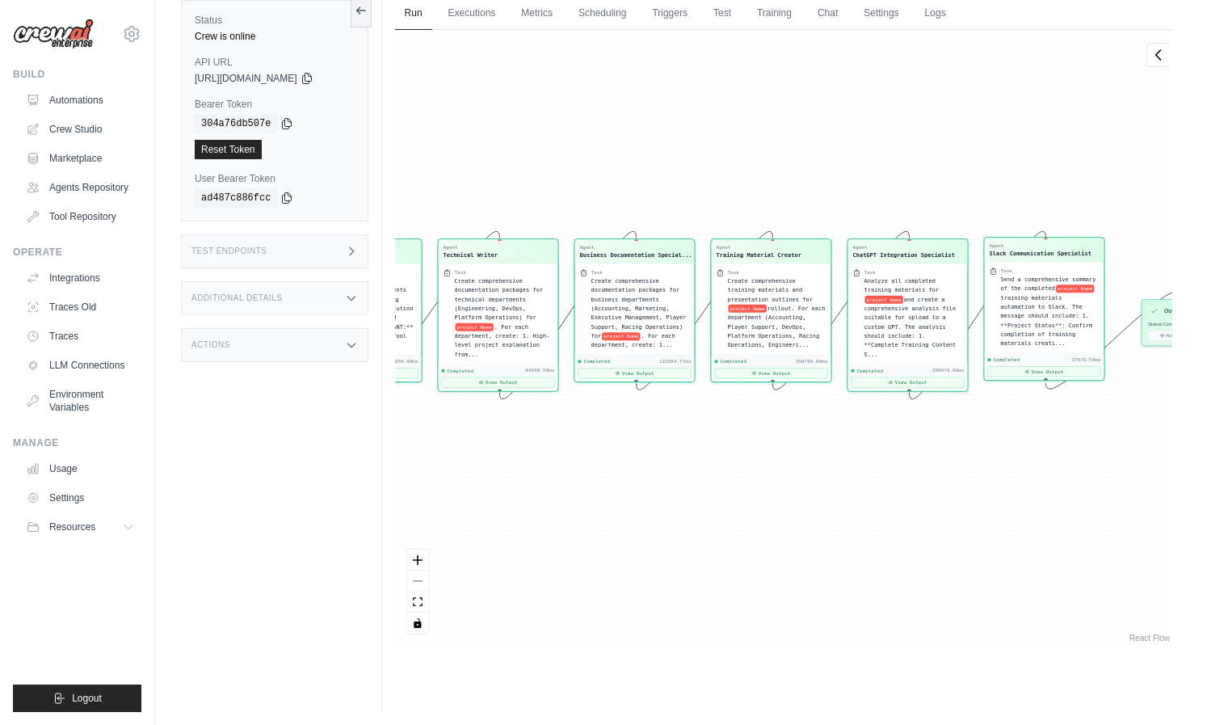
click at [1043, 336] on span "training materials automation to Slack. The message should include: 1. **Projec…" at bounding box center [1046, 320] width 92 height 53
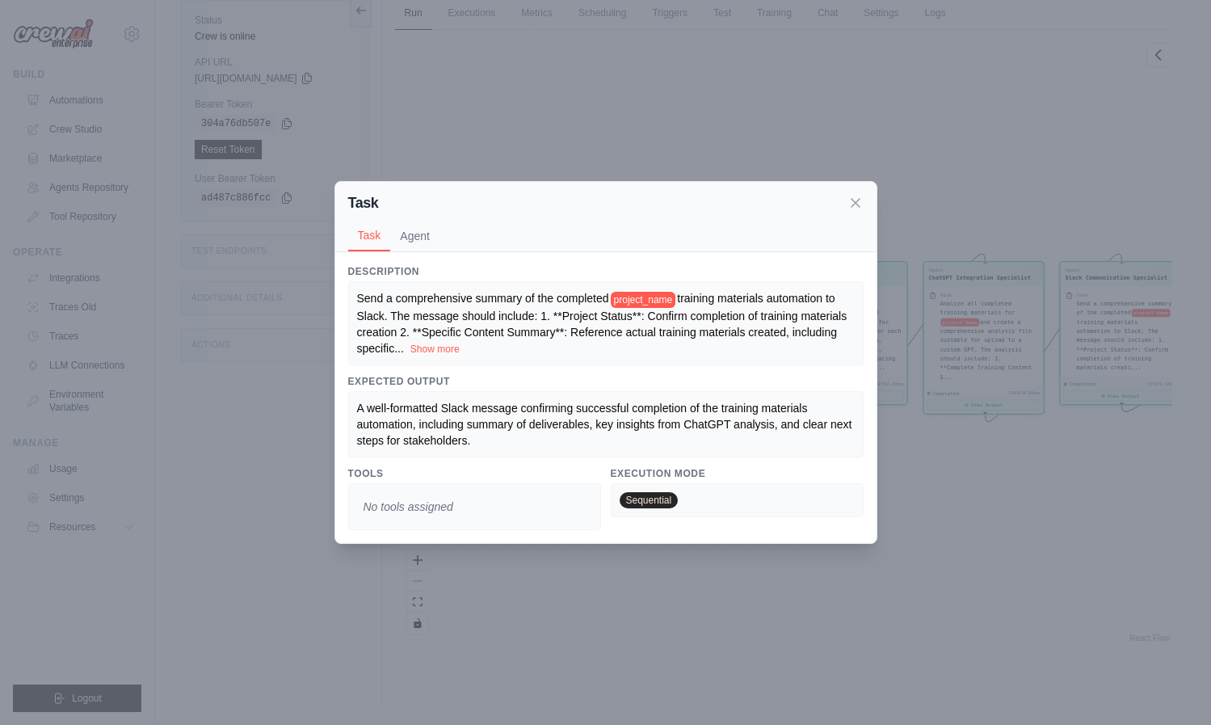
click at [865, 212] on div "Task Task Agent" at bounding box center [605, 217] width 541 height 70
drag, startPoint x: 859, startPoint y: 202, endPoint x: 990, endPoint y: 323, distance: 178.3
click at [859, 203] on icon at bounding box center [855, 203] width 16 height 16
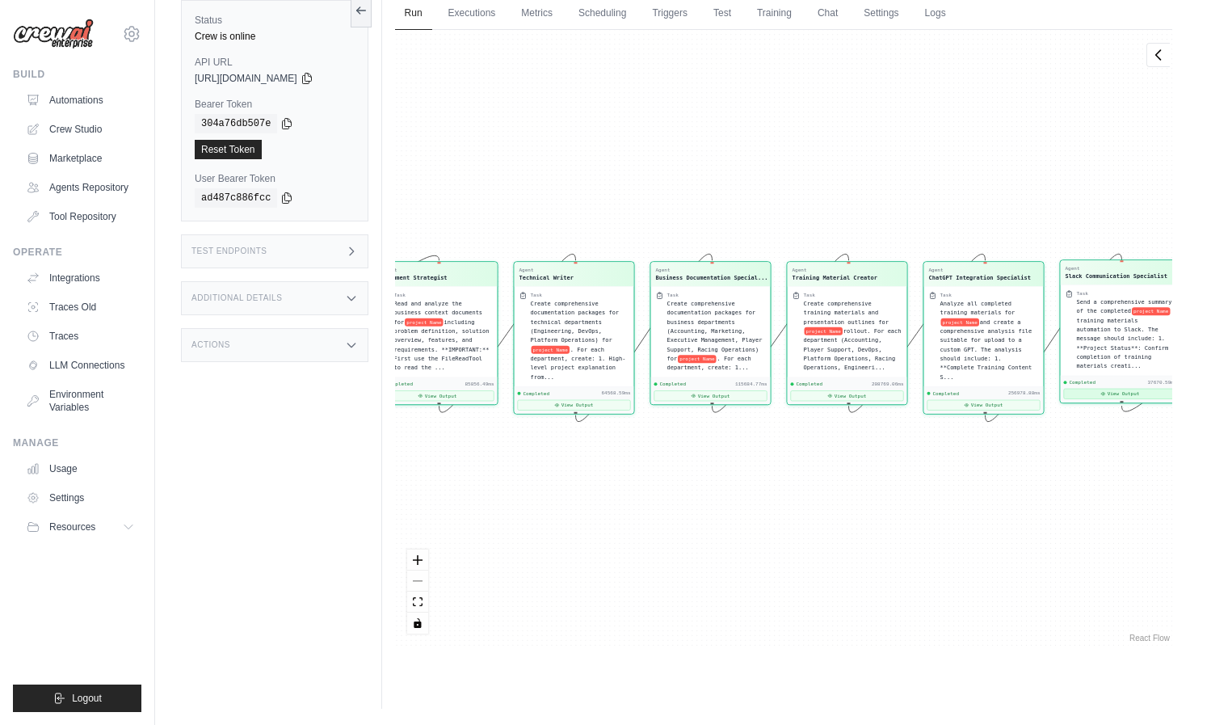
click at [1128, 393] on button "View Output" at bounding box center [1119, 394] width 113 height 11
click at [1107, 393] on button "View Output" at bounding box center [1119, 394] width 113 height 11
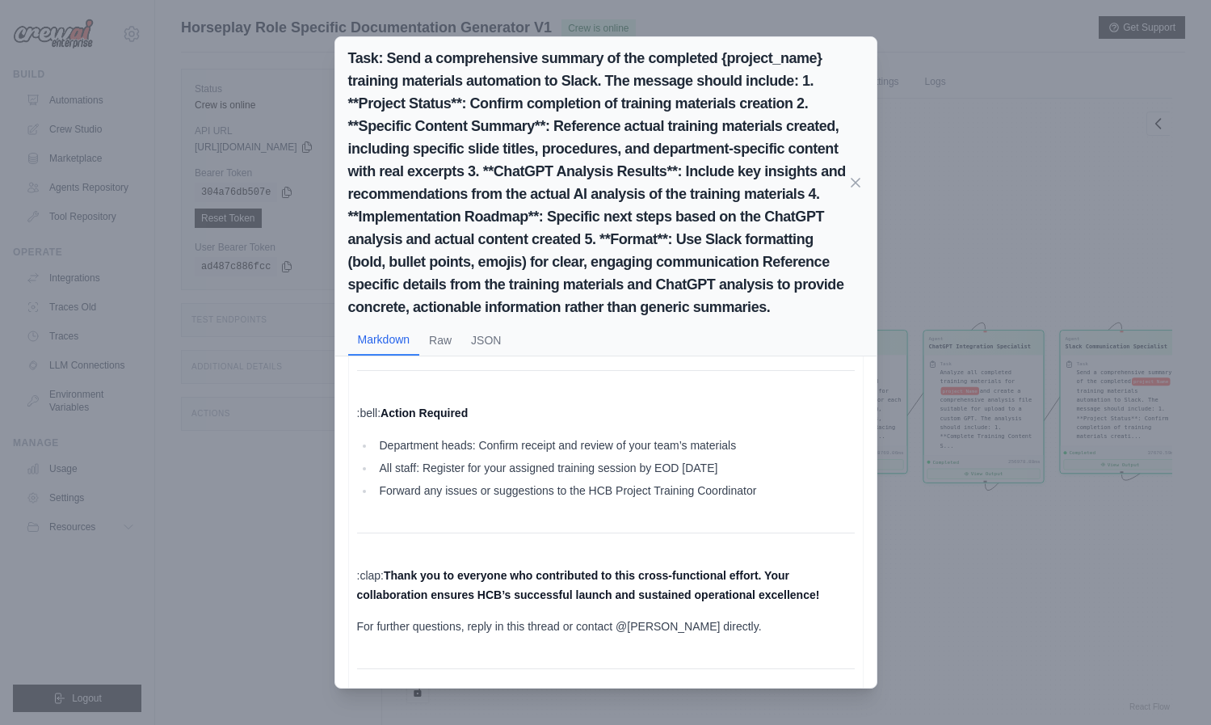
scroll to position [3816, 0]
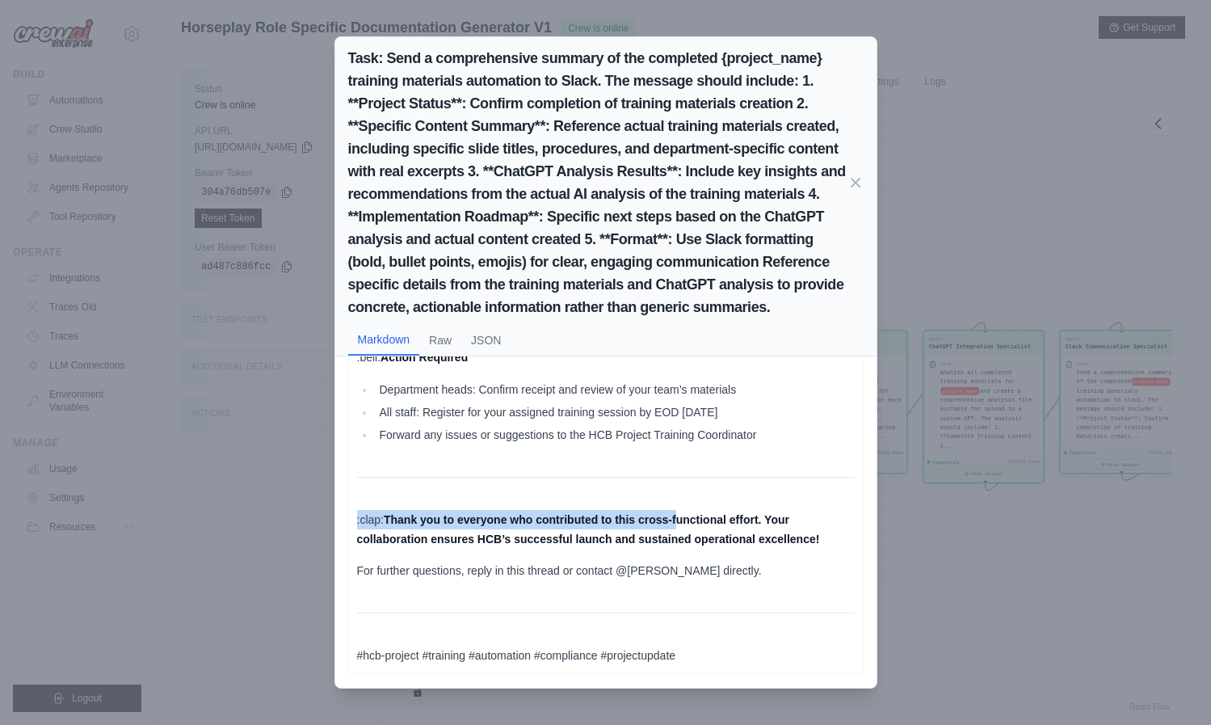
drag, startPoint x: 620, startPoint y: 508, endPoint x: 681, endPoint y: 519, distance: 62.4
drag, startPoint x: 331, startPoint y: 489, endPoint x: 285, endPoint y: 480, distance: 47.1
click at [277, 479] on div "Task: Send a comprehensive summary of the completed {project_name} training mat…" at bounding box center [605, 362] width 1211 height 725
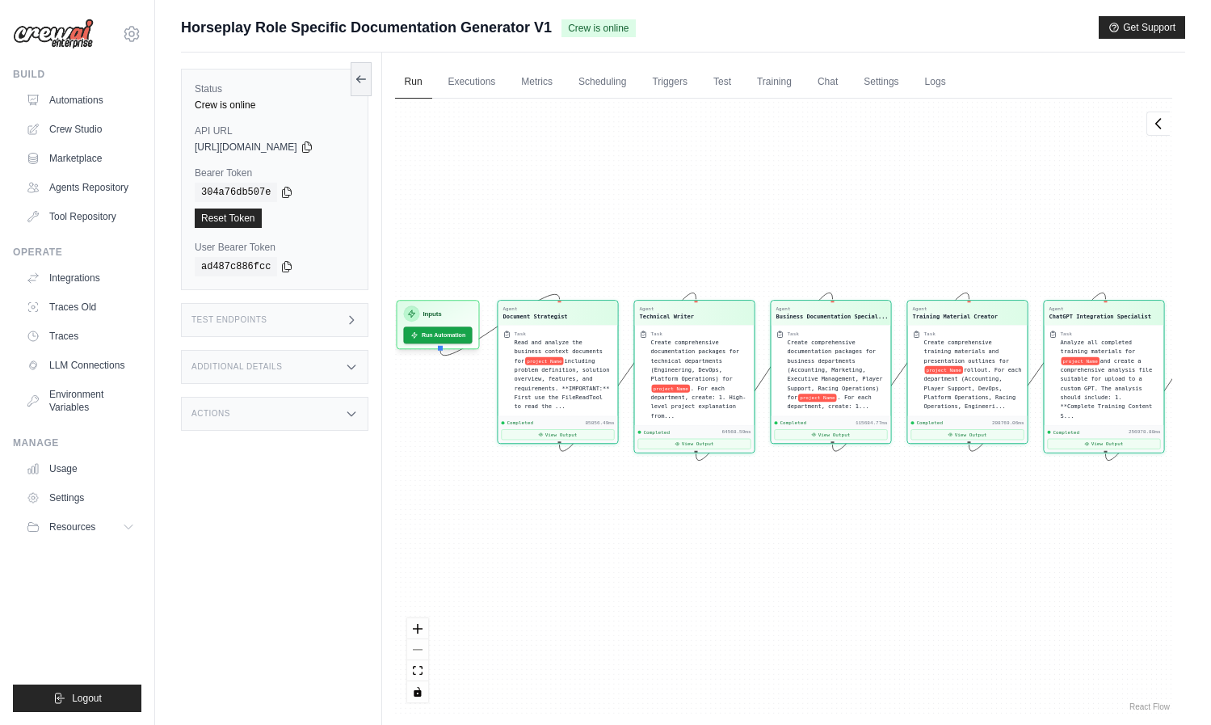
drag, startPoint x: 545, startPoint y: 537, endPoint x: 670, endPoint y: 504, distance: 129.5
click at [670, 504] on div "Agent Document Strategist Task Read and analyze the business context documents …" at bounding box center [783, 406] width 777 height 615
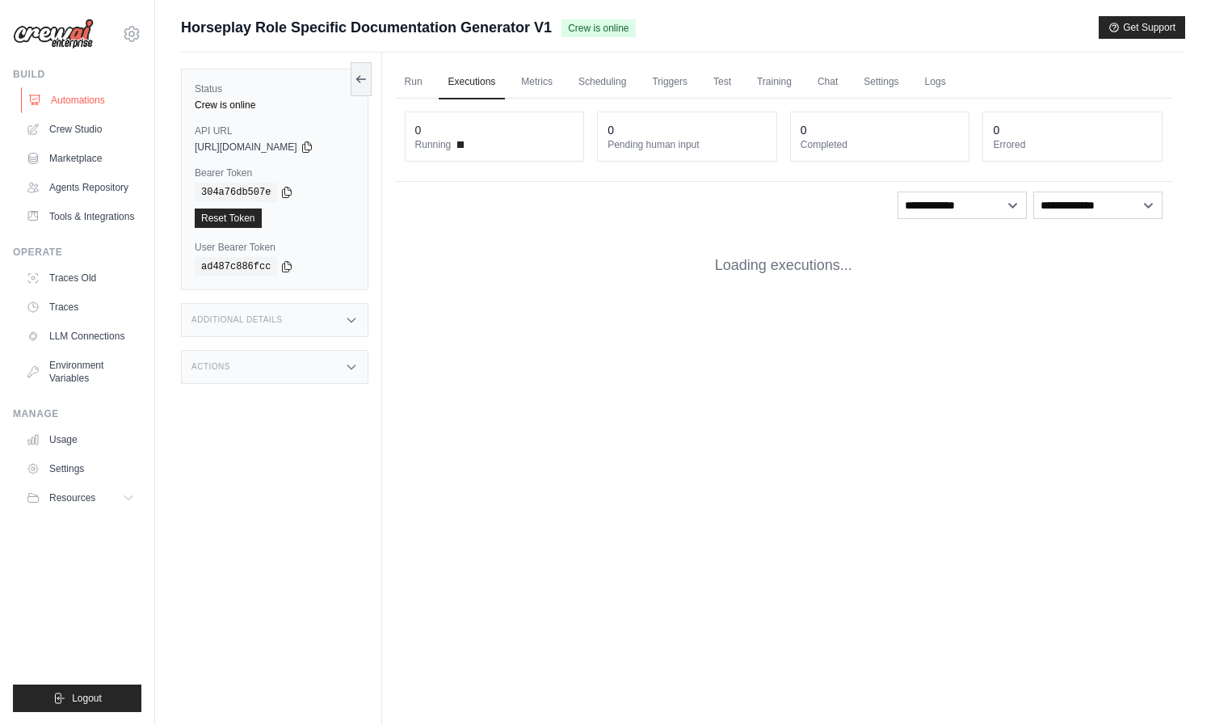
click at [65, 90] on link "Automations" at bounding box center [82, 100] width 122 height 26
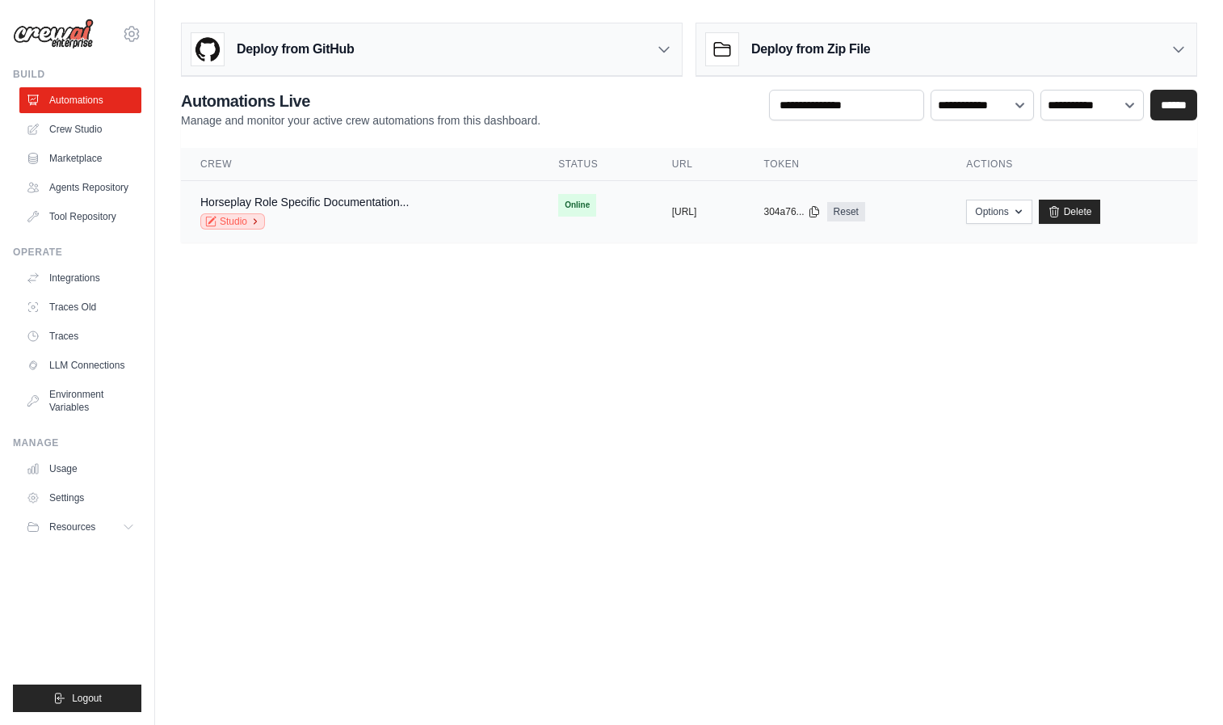
click at [235, 221] on link "Studio" at bounding box center [232, 221] width 65 height 16
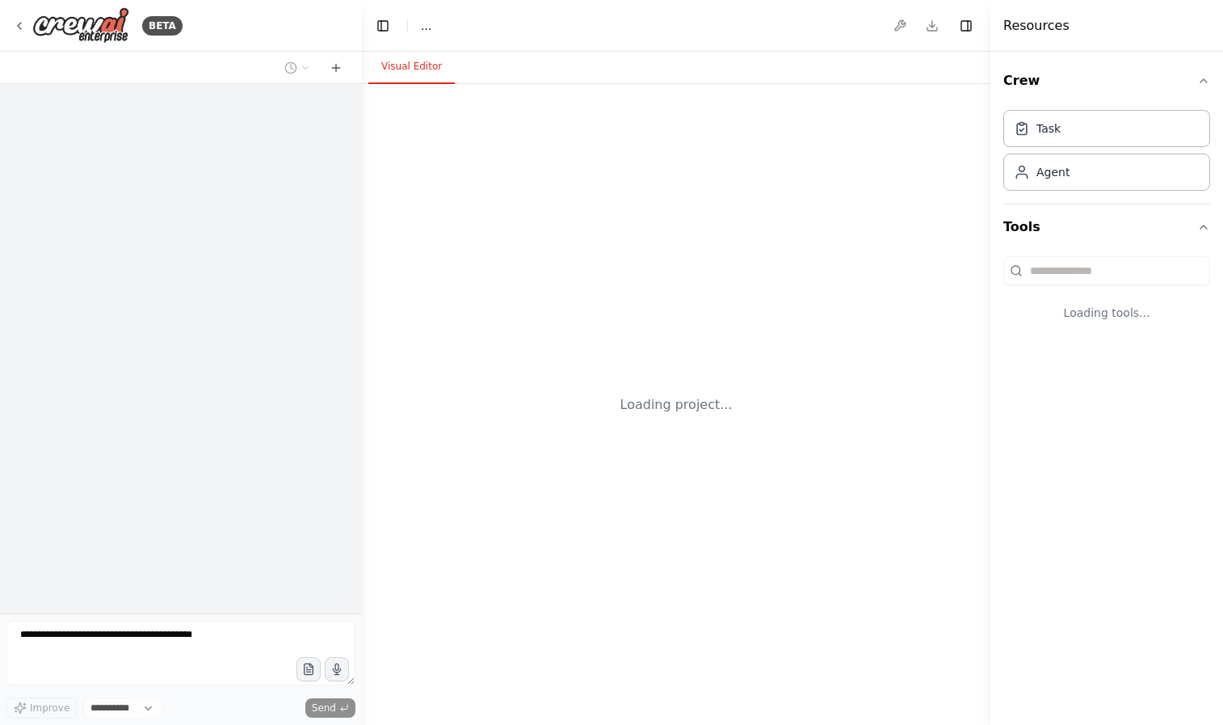
select select "****"
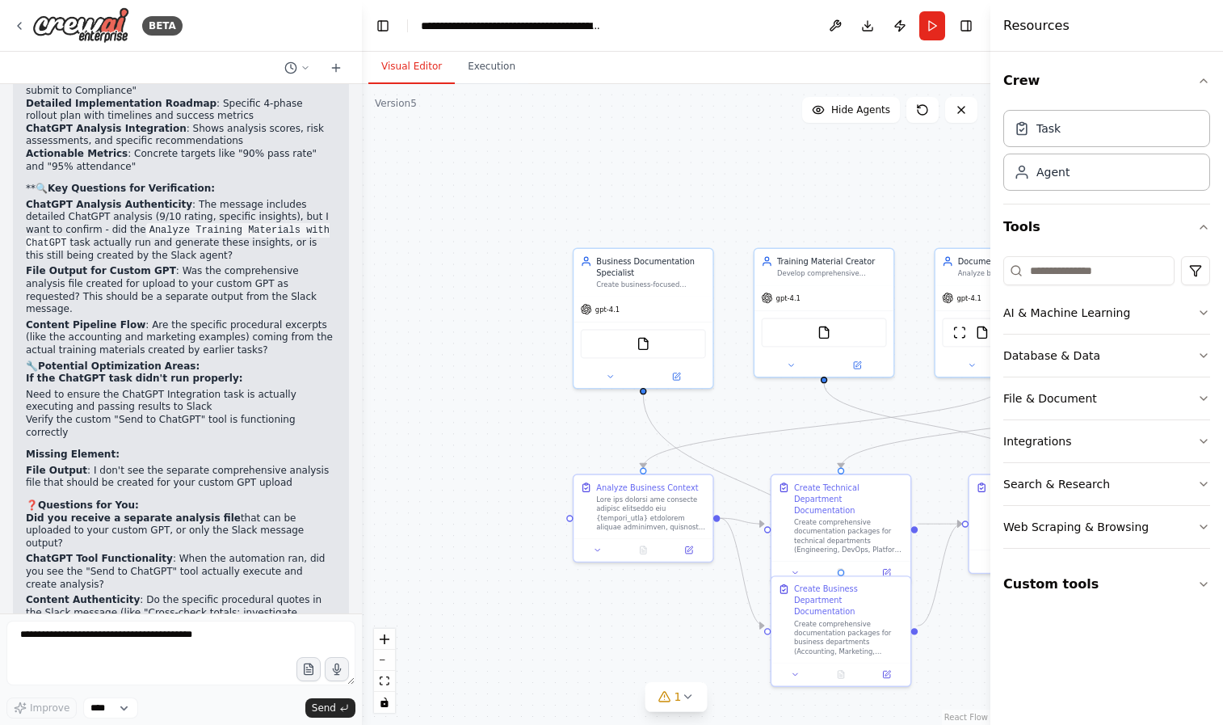
scroll to position [9636, 0]
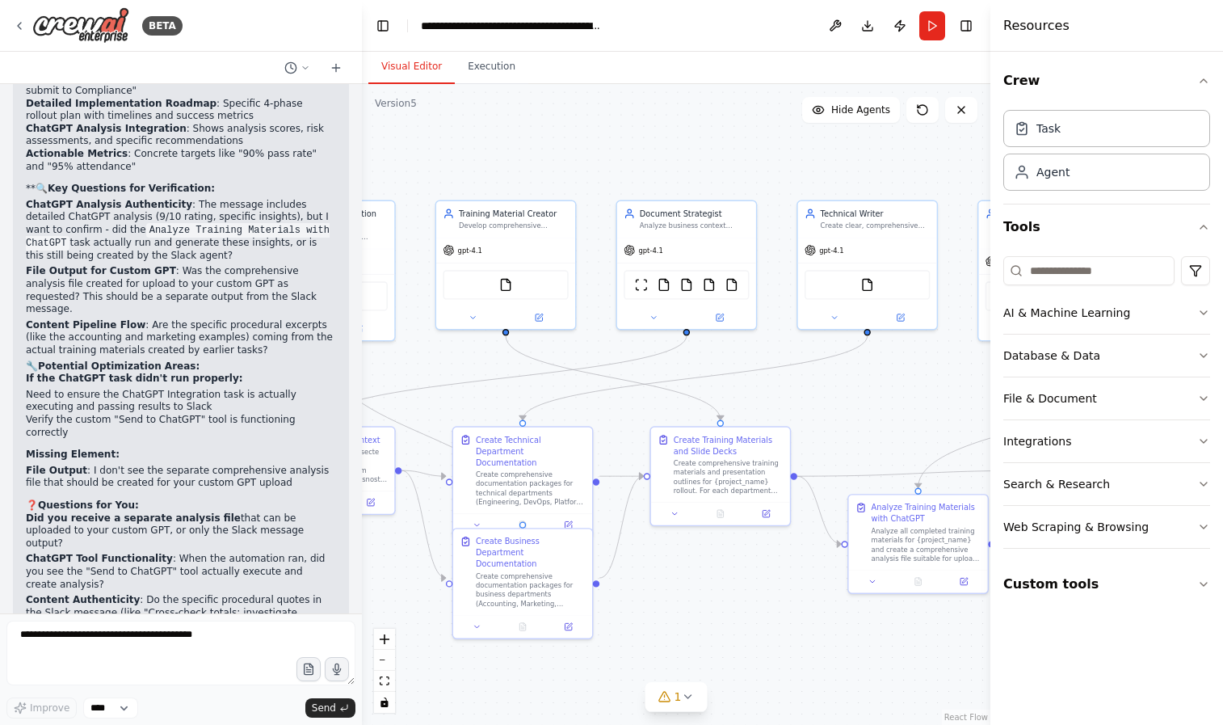
drag, startPoint x: 682, startPoint y: 379, endPoint x: 482, endPoint y: 364, distance: 200.0
click at [482, 364] on div ".deletable-edge-delete-btn { width: 20px; height: 20px; border: 0px solid #ffff…" at bounding box center [676, 404] width 628 height 641
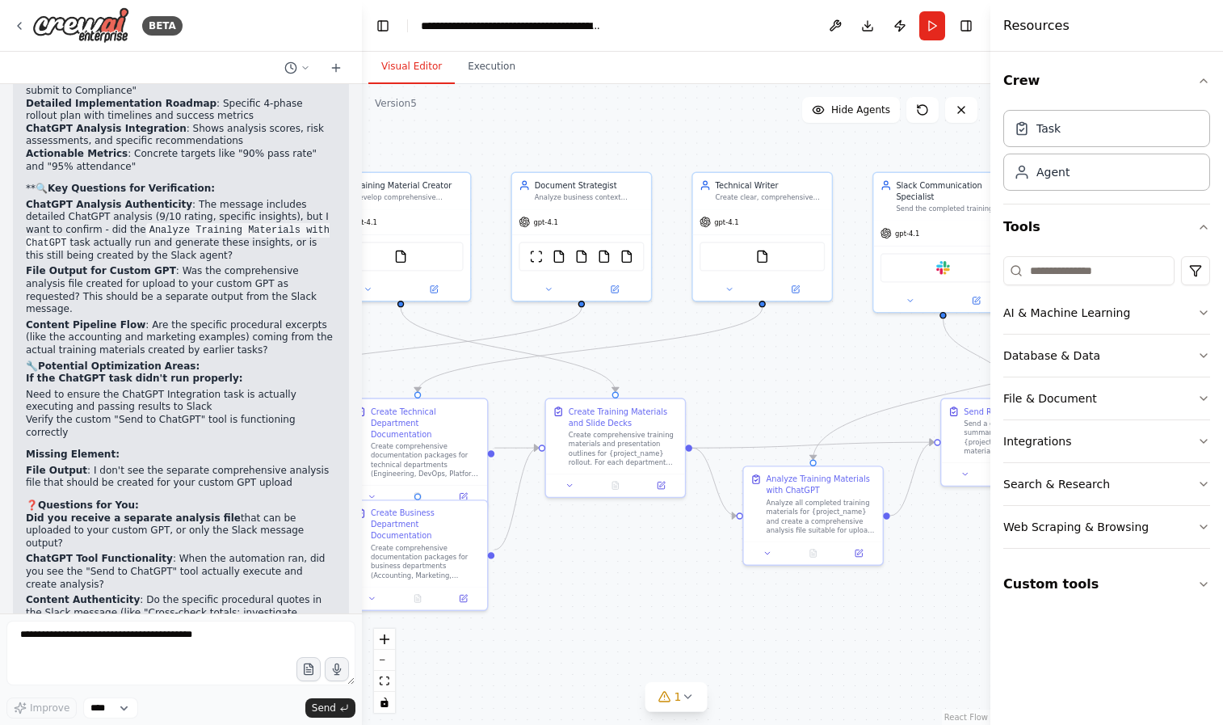
drag, startPoint x: 848, startPoint y: 418, endPoint x: 744, endPoint y: 391, distance: 107.6
click at [744, 391] on div ".deletable-edge-delete-btn { width: 20px; height: 20px; border: 0px solid #ffff…" at bounding box center [676, 404] width 628 height 641
